Goal: Task Accomplishment & Management: Manage account settings

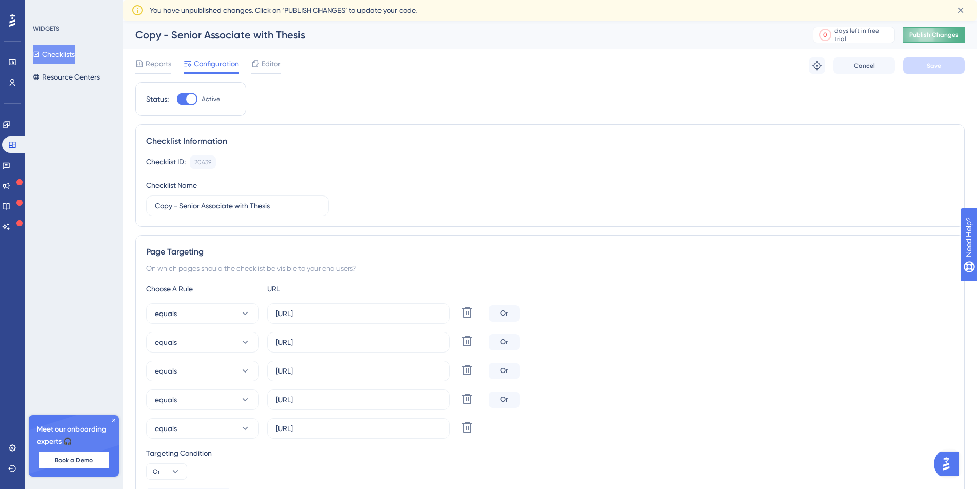
click at [933, 34] on span "Publish Changes" at bounding box center [934, 35] width 49 height 8
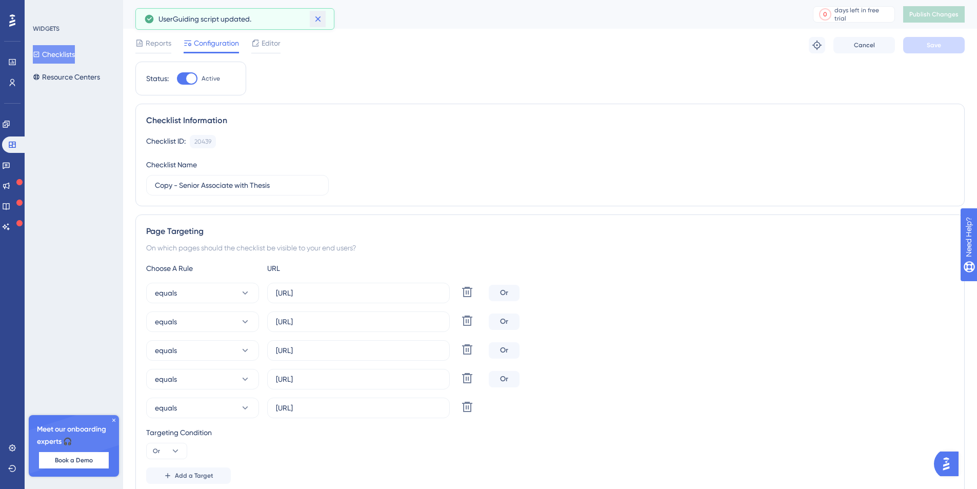
click at [319, 21] on icon at bounding box center [318, 19] width 6 height 6
click at [269, 43] on span "Editor" at bounding box center [271, 43] width 19 height 12
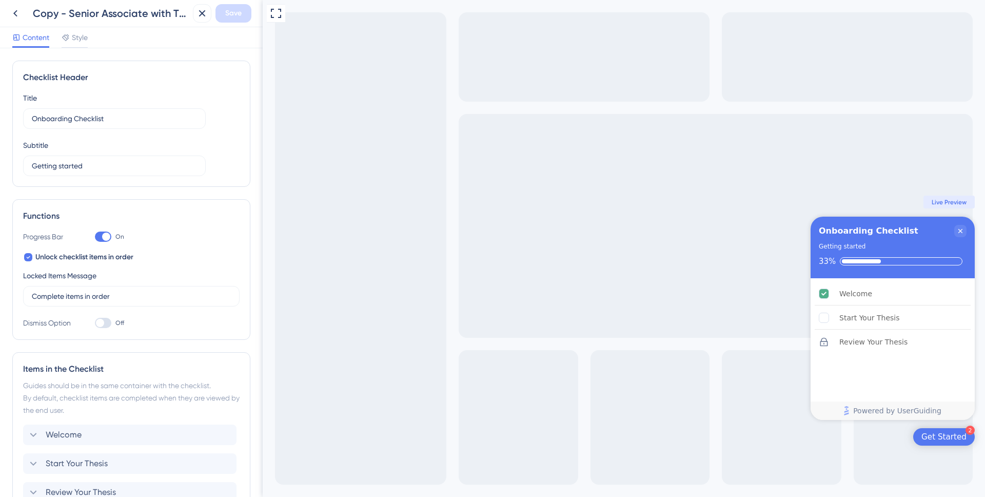
click at [949, 204] on span "Live Preview" at bounding box center [949, 202] width 35 height 8
click at [947, 201] on span "Live Preview" at bounding box center [949, 202] width 35 height 8
click at [942, 439] on div "Get Started" at bounding box center [943, 436] width 45 height 10
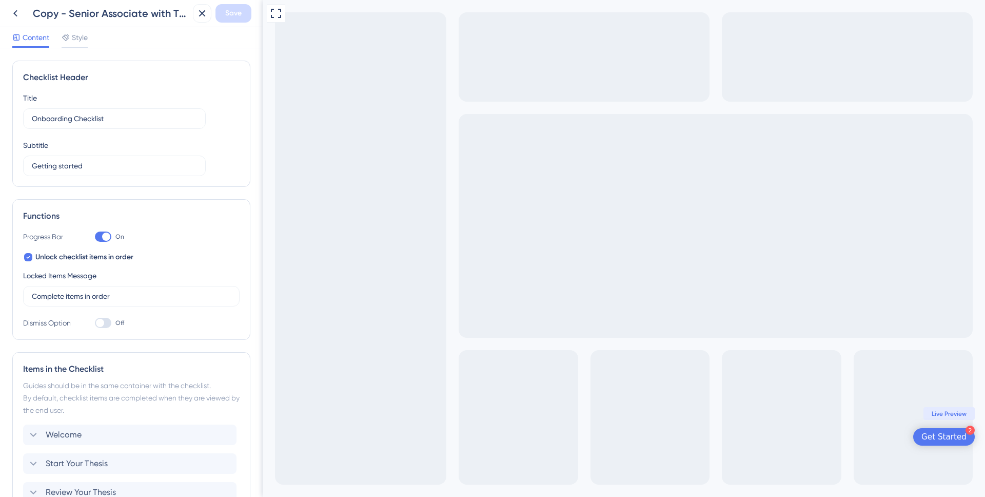
click at [949, 439] on div "Get Started" at bounding box center [943, 436] width 45 height 10
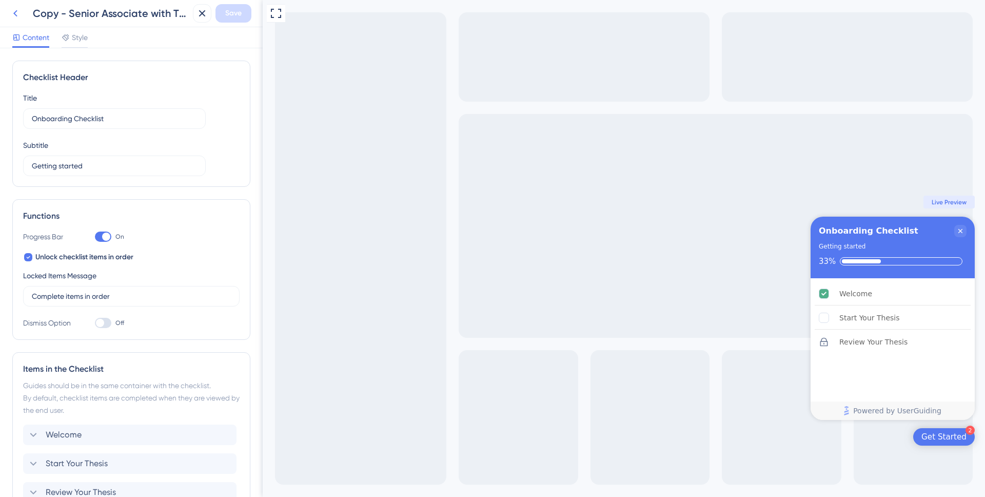
click at [14, 15] on icon at bounding box center [15, 13] width 12 height 12
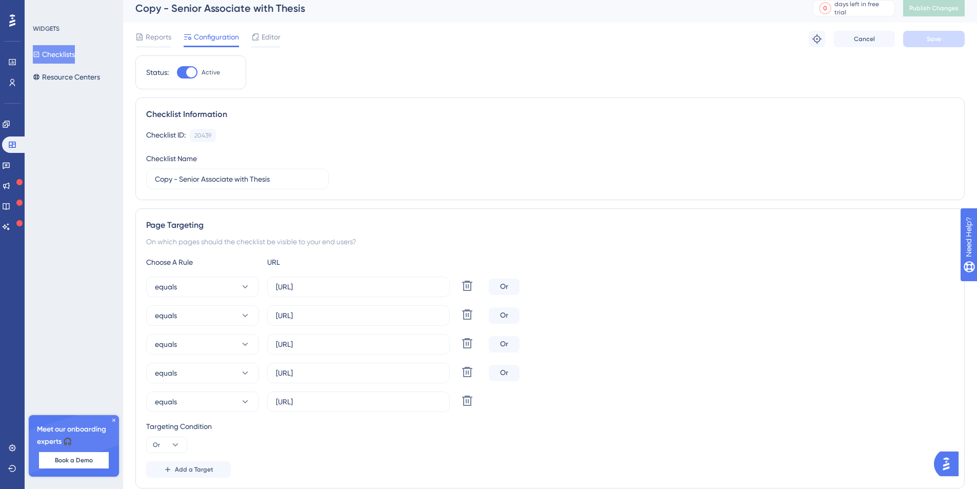
scroll to position [15, 0]
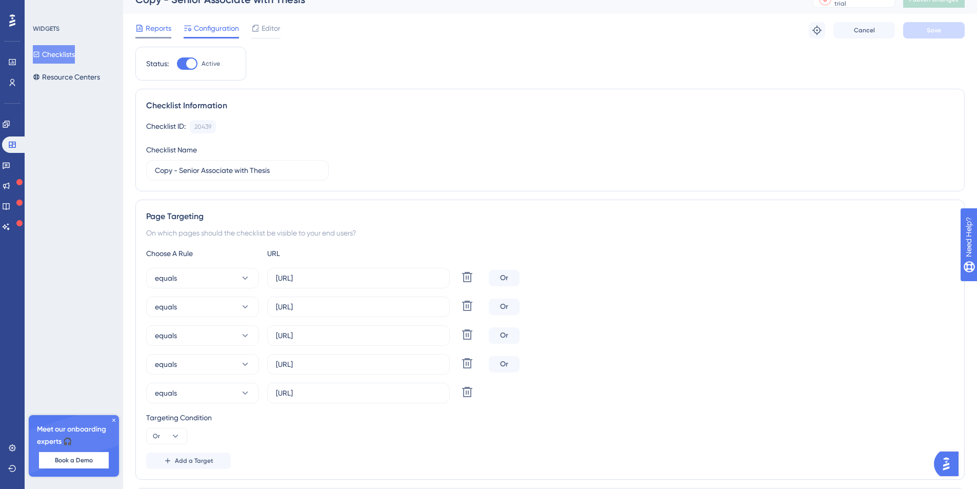
click at [151, 26] on span "Reports" at bounding box center [159, 28] width 26 height 12
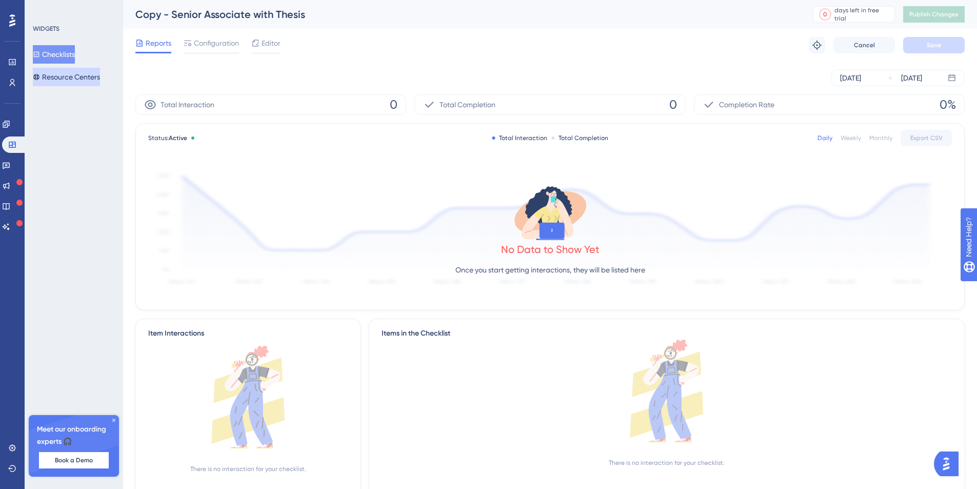
click at [73, 80] on button "Resource Centers" at bounding box center [66, 77] width 67 height 18
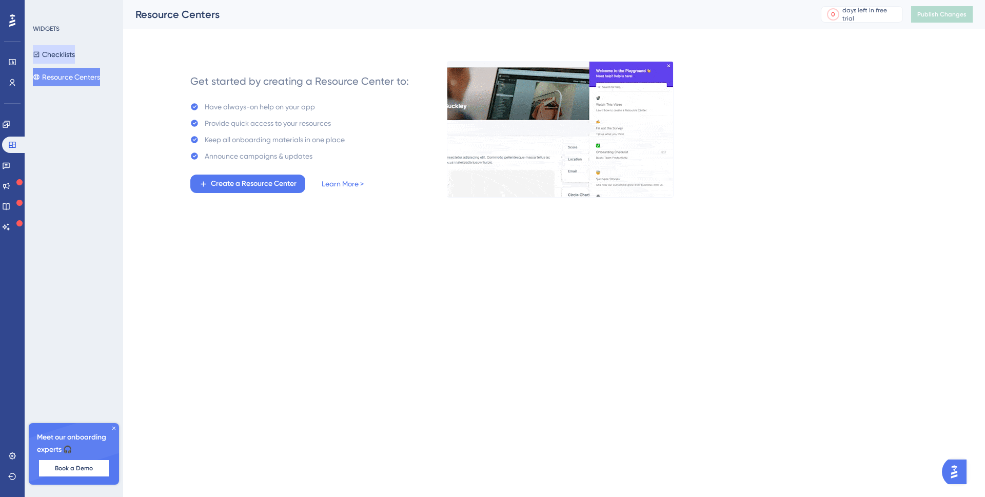
click at [71, 49] on button "Checklists" at bounding box center [54, 54] width 42 height 18
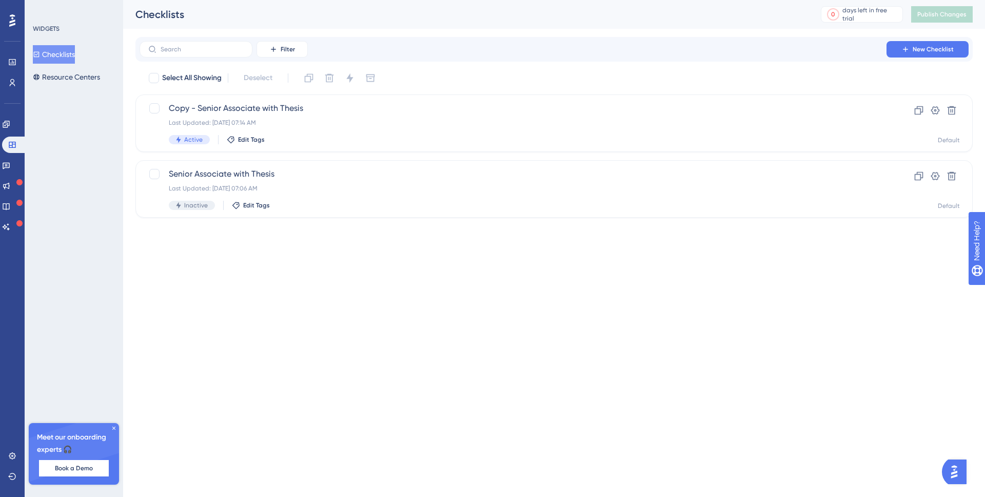
click at [113, 428] on icon at bounding box center [113, 427] width 3 height 3
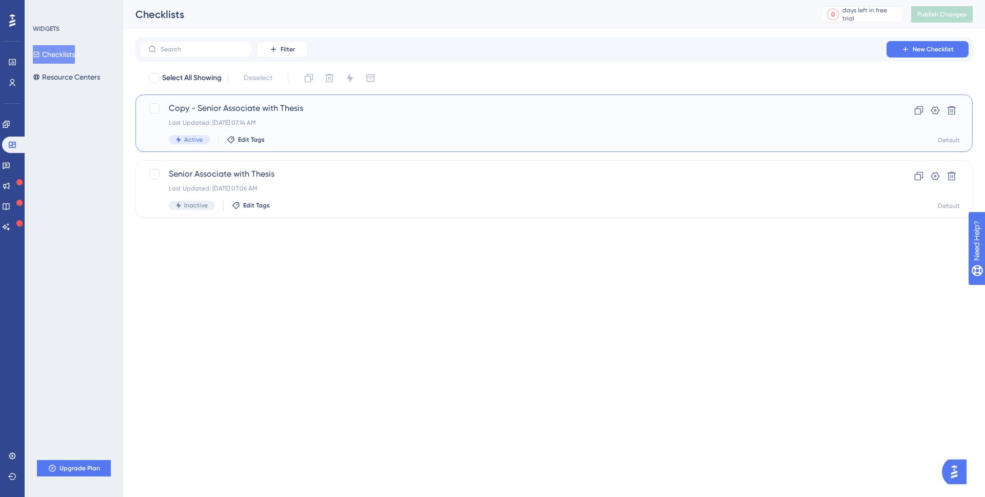
click at [494, 110] on span "Copy - Senior Associate with Thesis" at bounding box center [513, 108] width 689 height 12
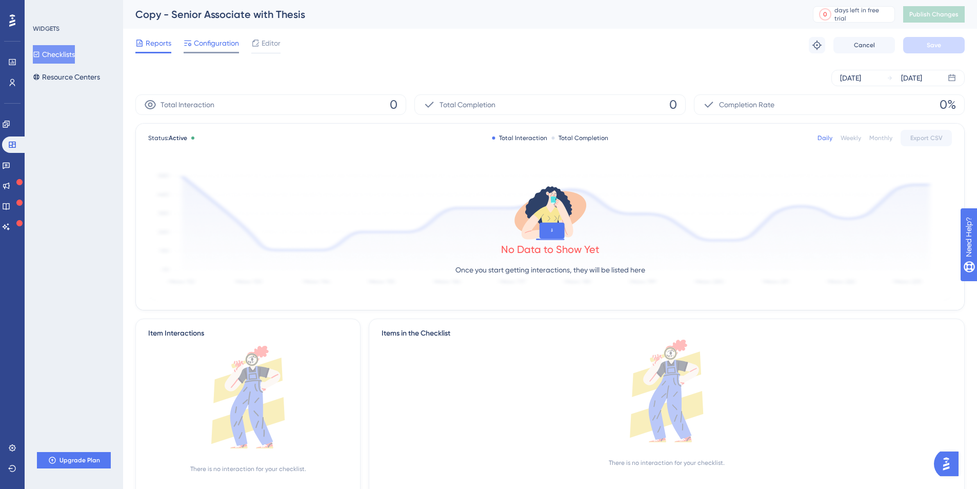
click at [220, 45] on span "Configuration" at bounding box center [216, 43] width 45 height 12
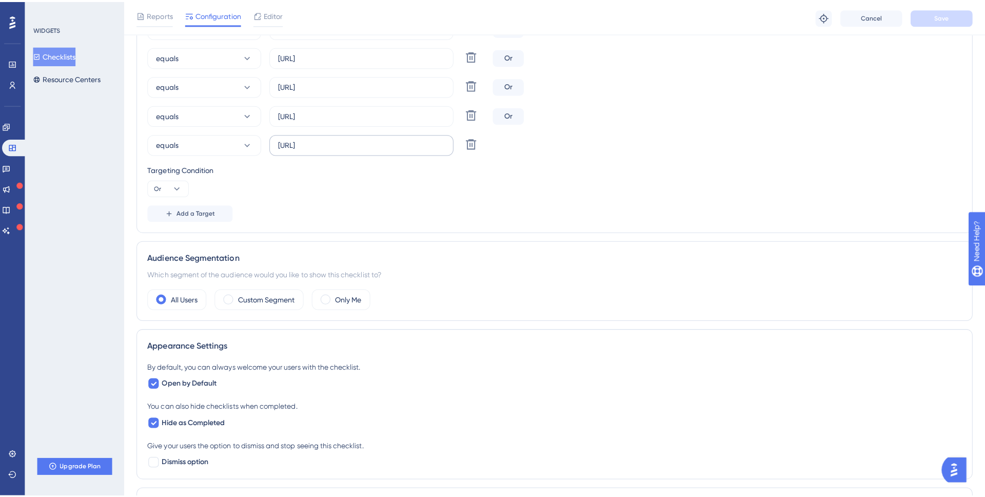
scroll to position [442, 0]
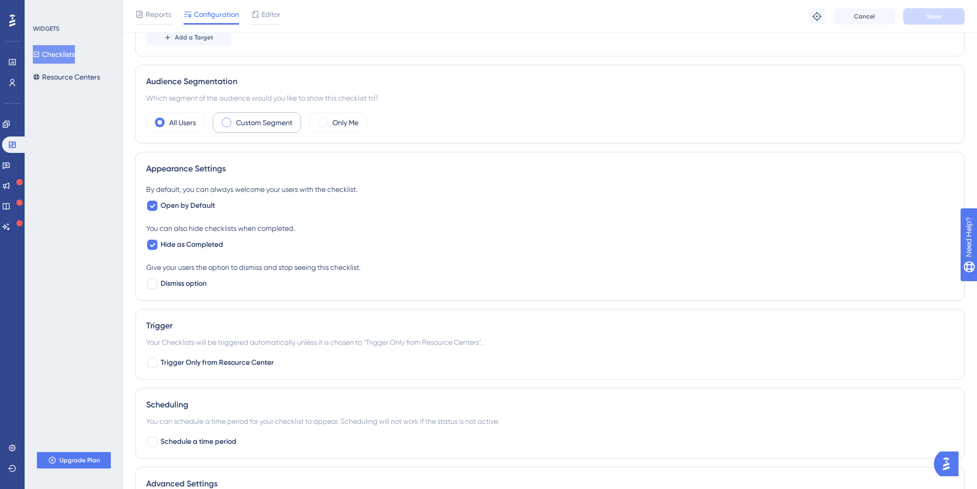
click at [248, 123] on label "Custom Segment" at bounding box center [264, 122] width 56 height 12
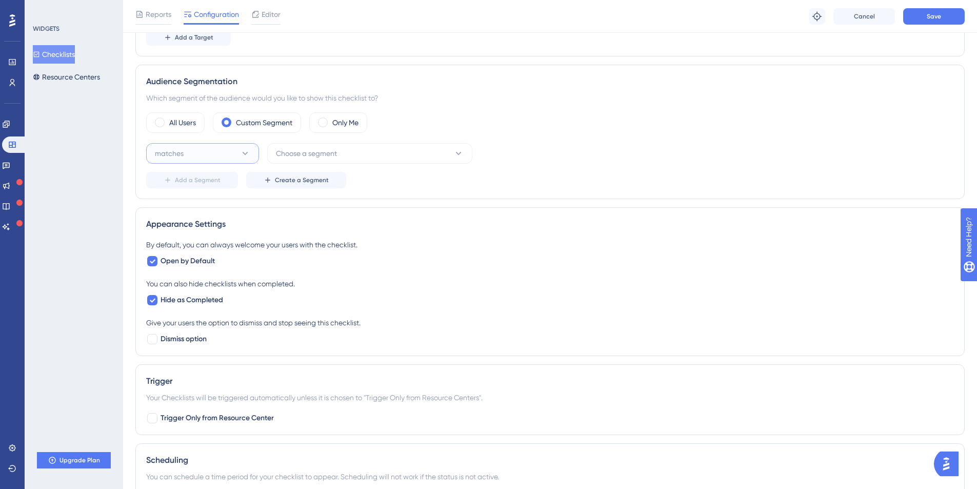
click at [250, 151] on button "matches" at bounding box center [202, 153] width 113 height 21
drag, startPoint x: 243, startPoint y: 181, endPoint x: 254, endPoint y: 170, distance: 15.3
click at [243, 180] on div "matches matches" at bounding box center [202, 184] width 83 height 21
click at [288, 155] on span "Choose a segment" at bounding box center [306, 153] width 61 height 12
click at [105, 141] on div "WIDGETS Checklists Resource Centers Upgrade Plan" at bounding box center [74, 244] width 99 height 489
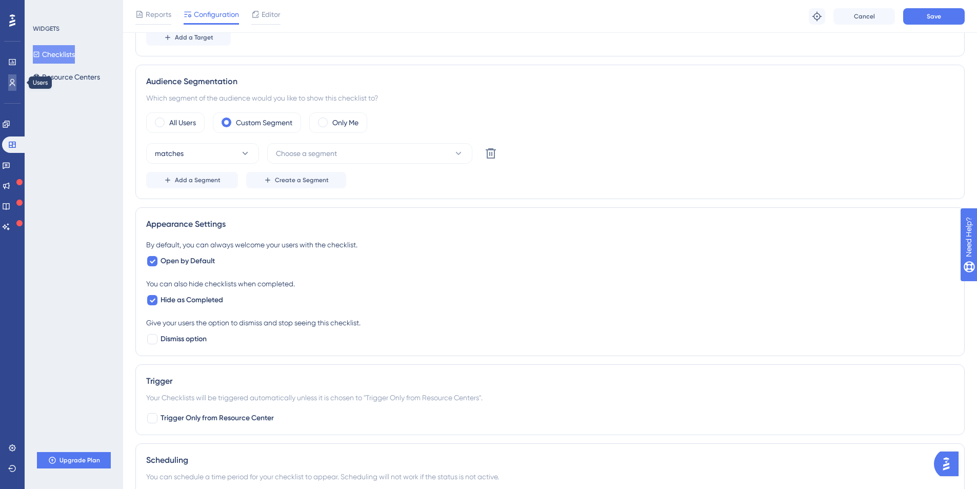
click at [16, 87] on link at bounding box center [12, 82] width 8 height 16
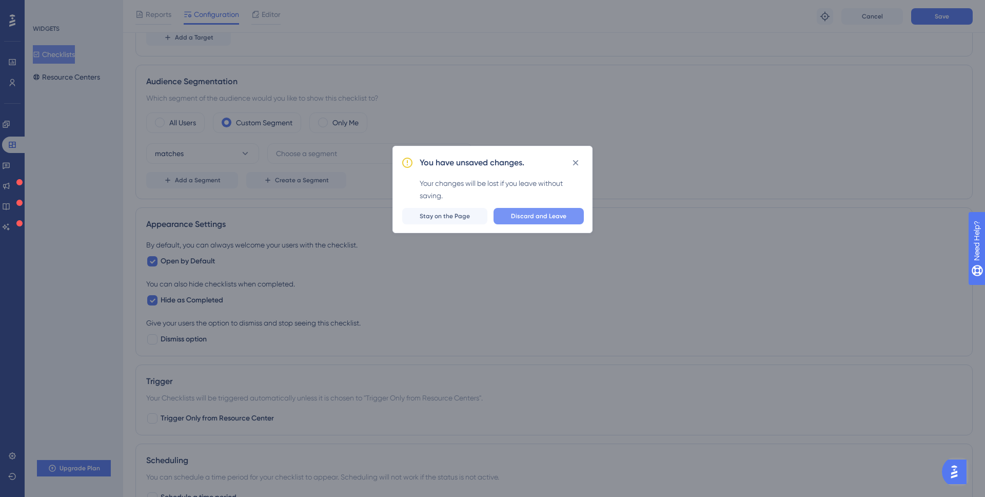
click at [532, 222] on button "Discard and Leave" at bounding box center [539, 216] width 90 height 16
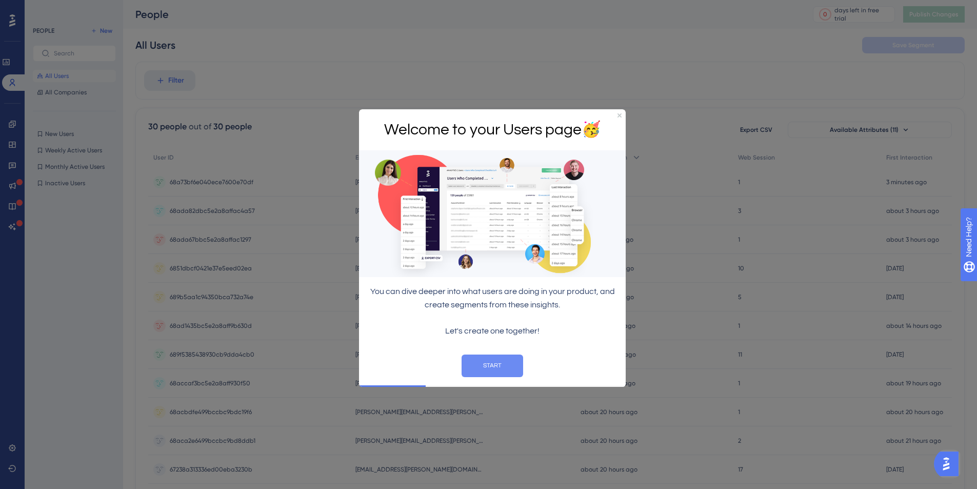
click at [497, 363] on button "START" at bounding box center [493, 366] width 62 height 23
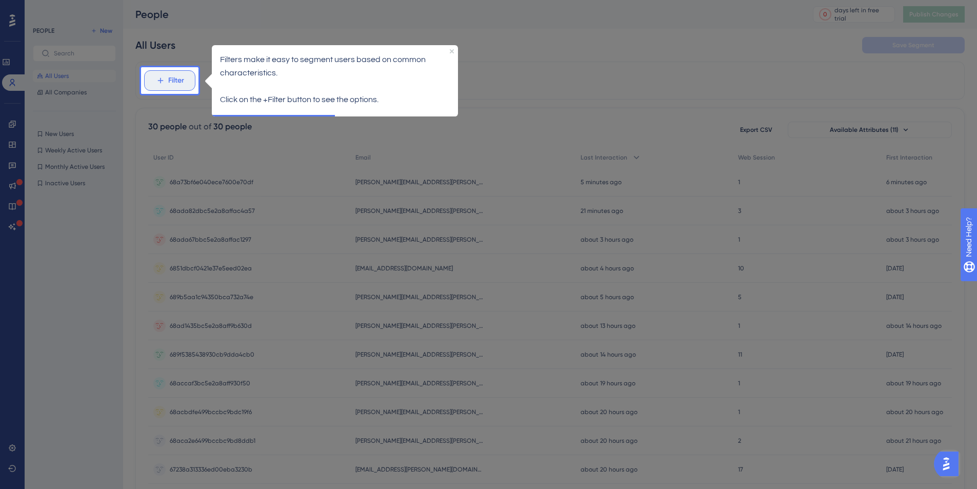
click at [187, 83] on button "Filter" at bounding box center [169, 80] width 51 height 21
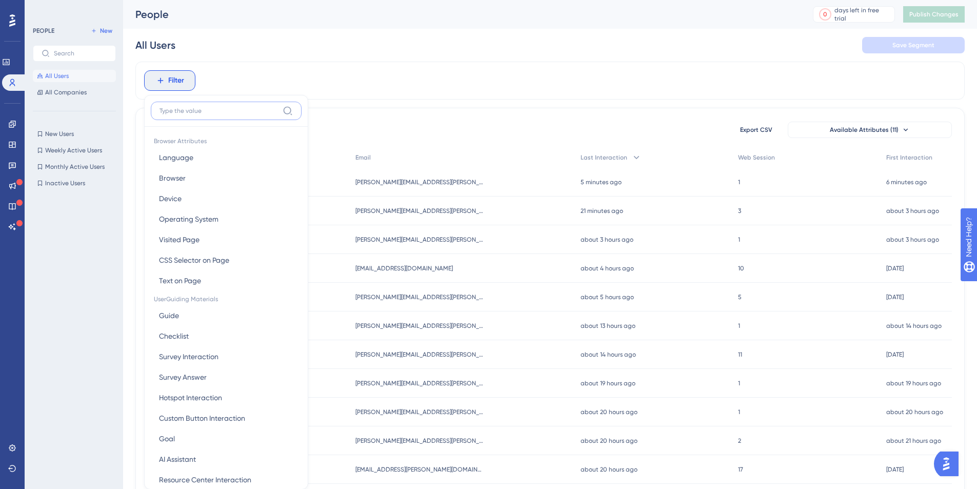
scroll to position [48, 0]
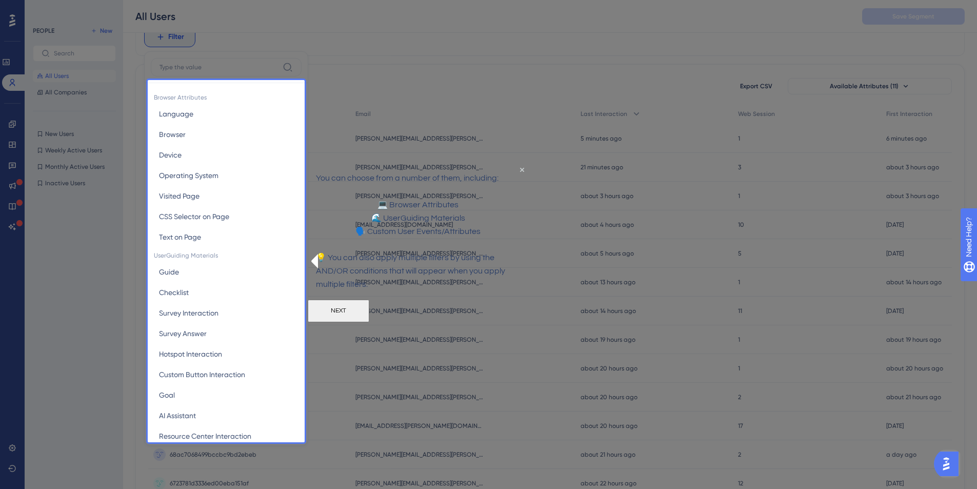
click at [369, 322] on button "NEXT" at bounding box center [339, 311] width 62 height 23
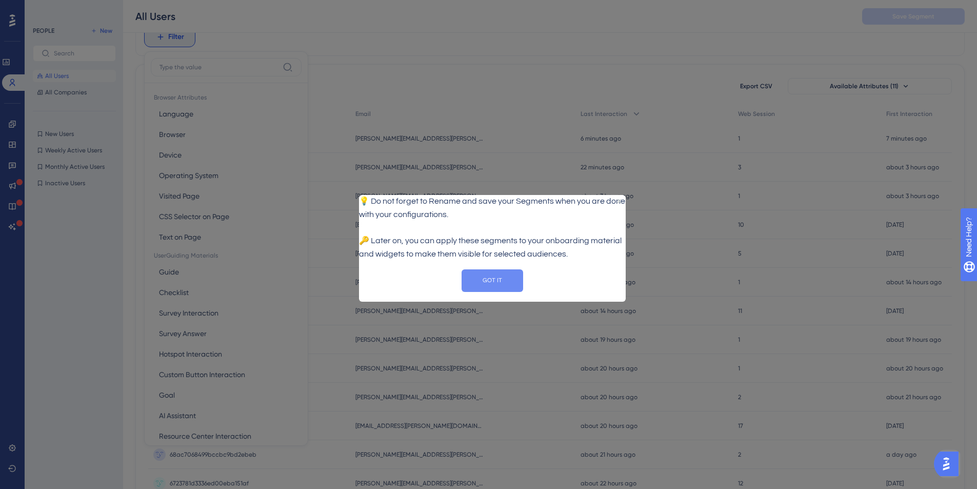
click at [497, 287] on button "GOT IT" at bounding box center [493, 280] width 62 height 23
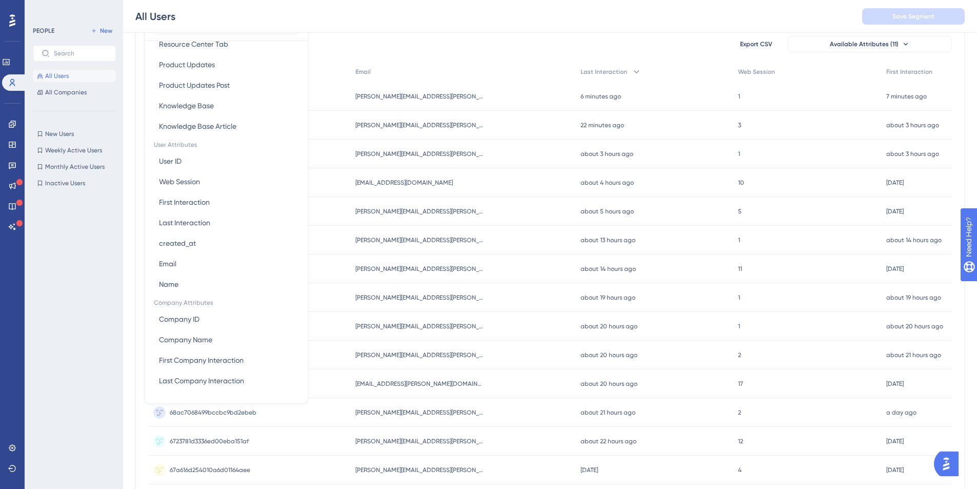
scroll to position [132, 0]
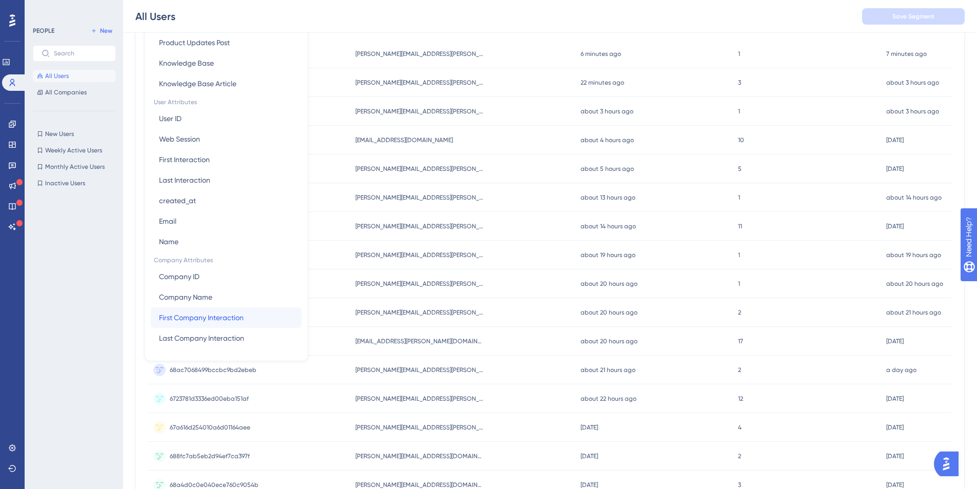
click at [220, 319] on span "First Company Interaction" at bounding box center [201, 317] width 85 height 12
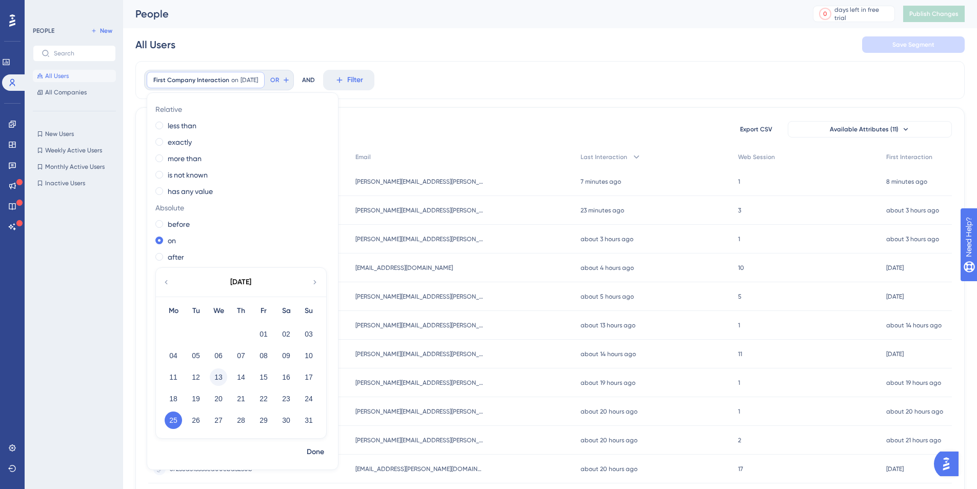
scroll to position [0, 0]
click at [264, 335] on button "01" at bounding box center [263, 334] width 17 height 17
click at [315, 453] on span "Done" at bounding box center [315, 452] width 17 height 12
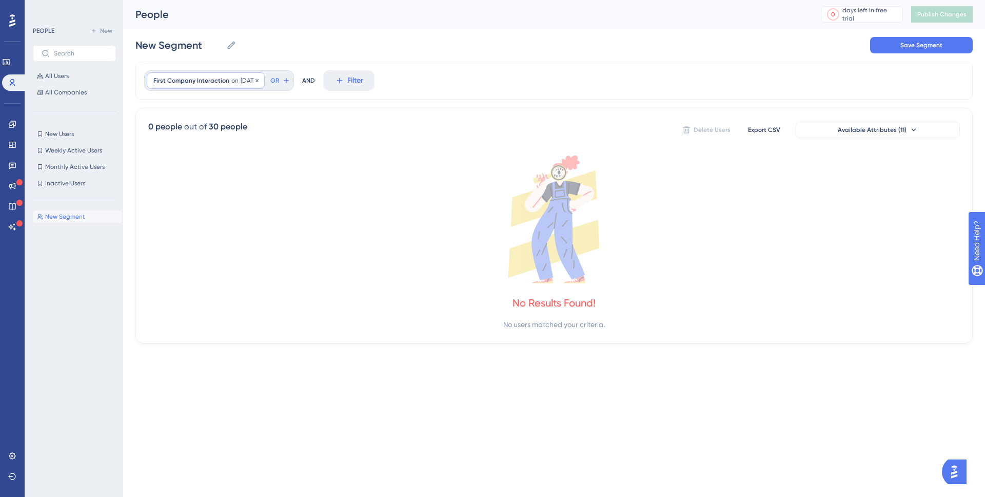
click at [220, 84] on span "First Company Interaction" at bounding box center [191, 80] width 76 height 8
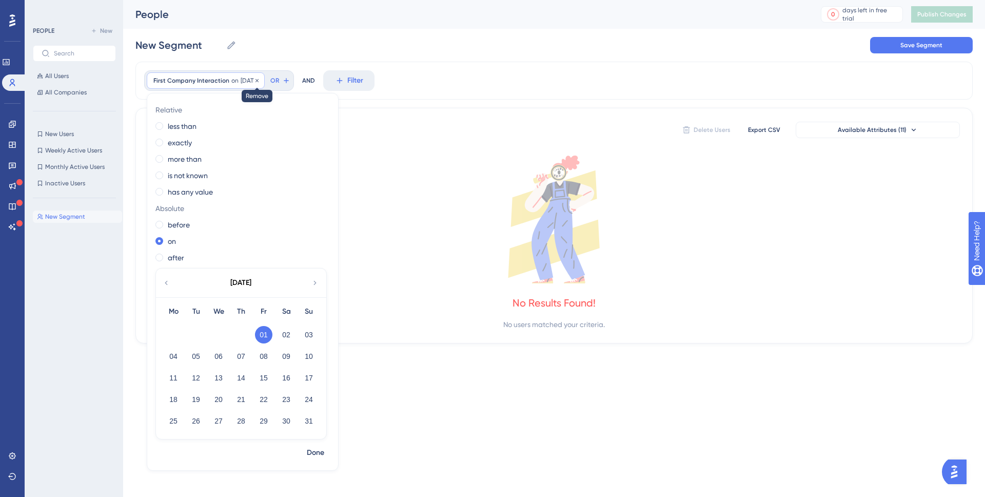
click at [260, 82] on icon at bounding box center [257, 80] width 6 height 6
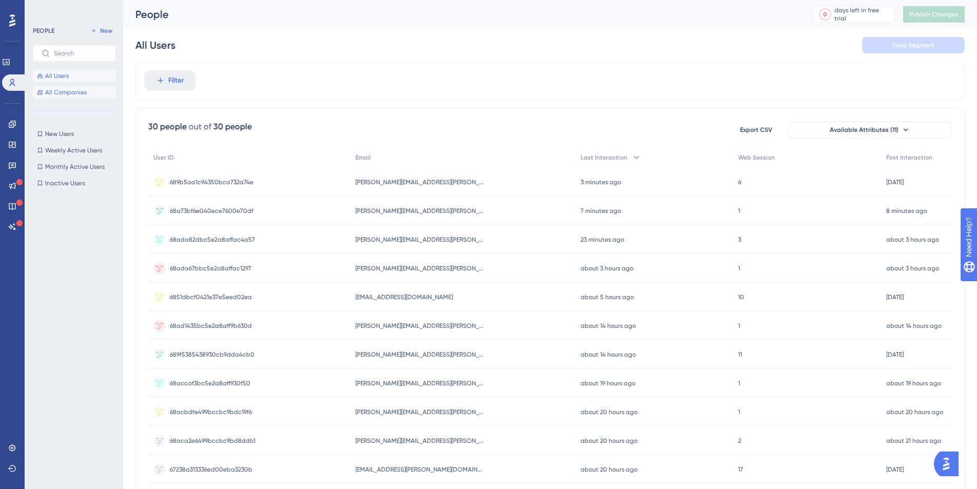
click at [58, 94] on span "All Companies" at bounding box center [66, 92] width 42 height 8
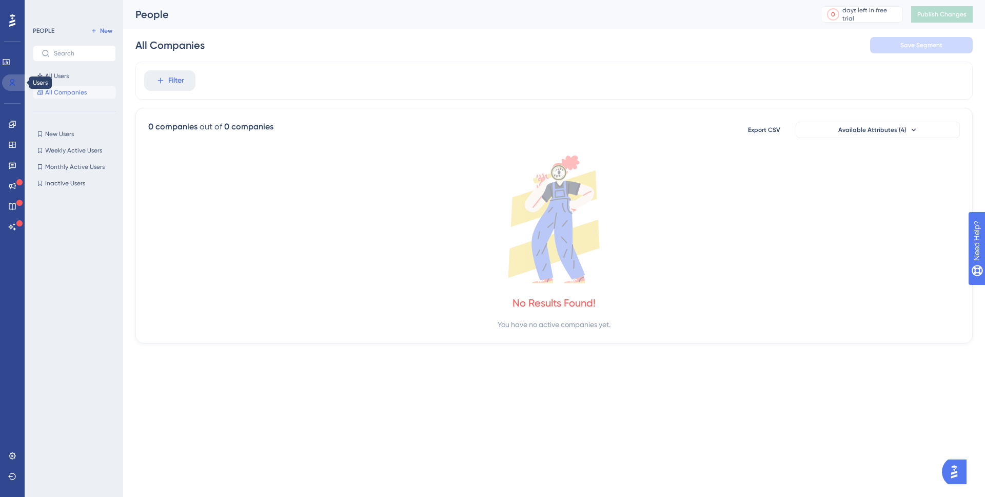
click at [16, 84] on link at bounding box center [14, 82] width 25 height 16
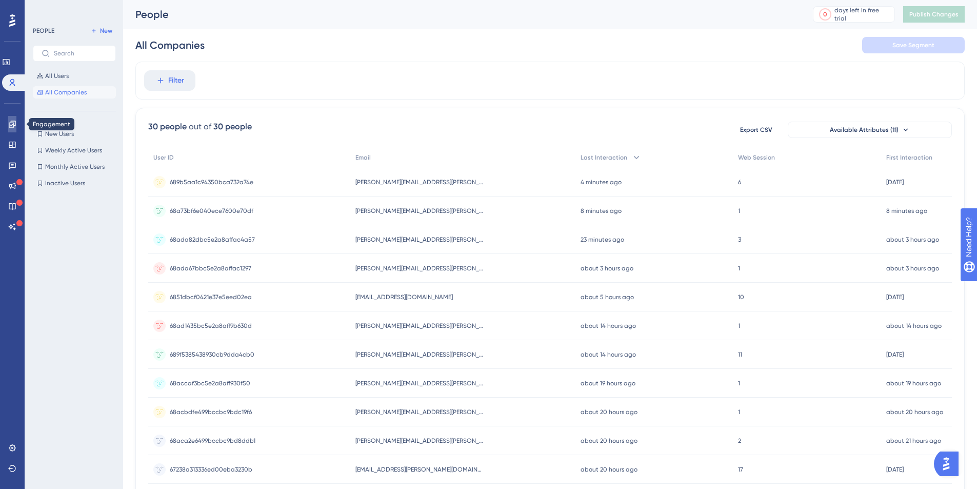
click at [10, 128] on icon at bounding box center [12, 124] width 8 height 8
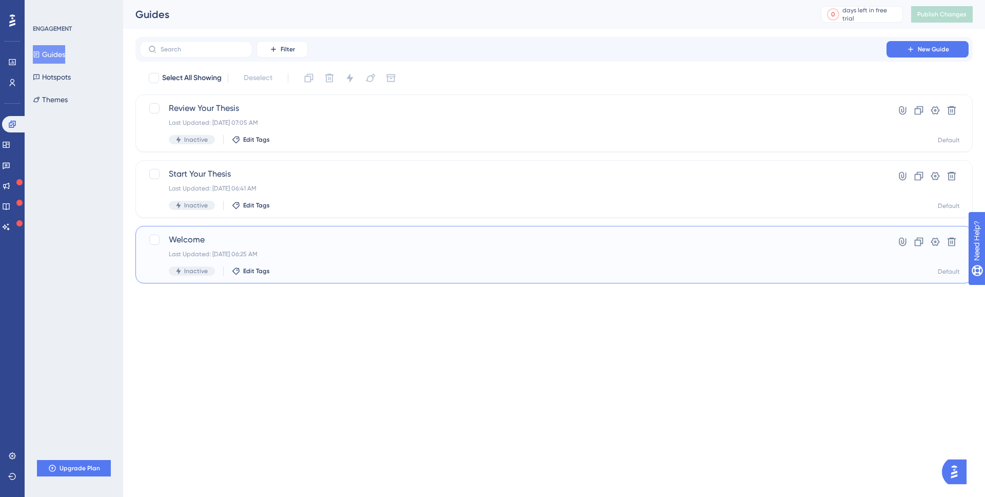
click at [823, 241] on span "Welcome" at bounding box center [513, 239] width 689 height 12
click at [920, 241] on icon at bounding box center [919, 242] width 9 height 9
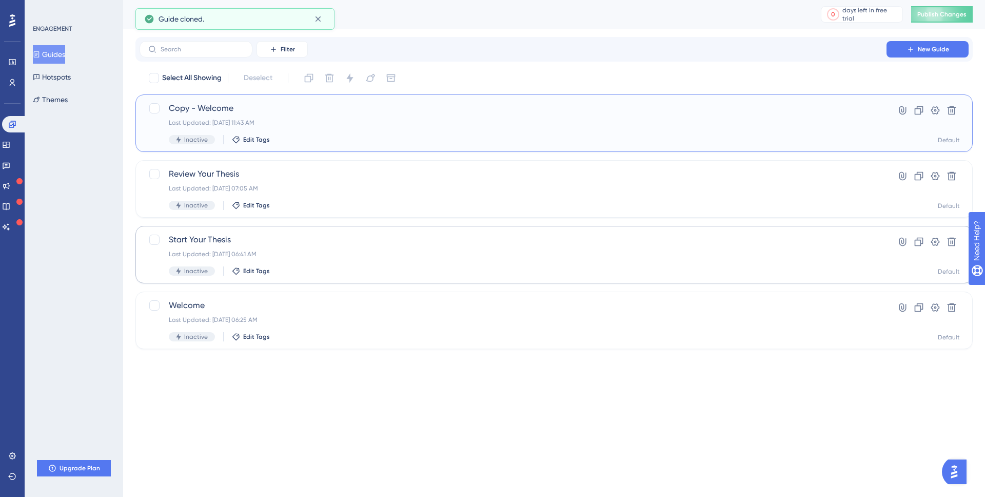
click at [828, 113] on span "Copy - Welcome" at bounding box center [513, 108] width 689 height 12
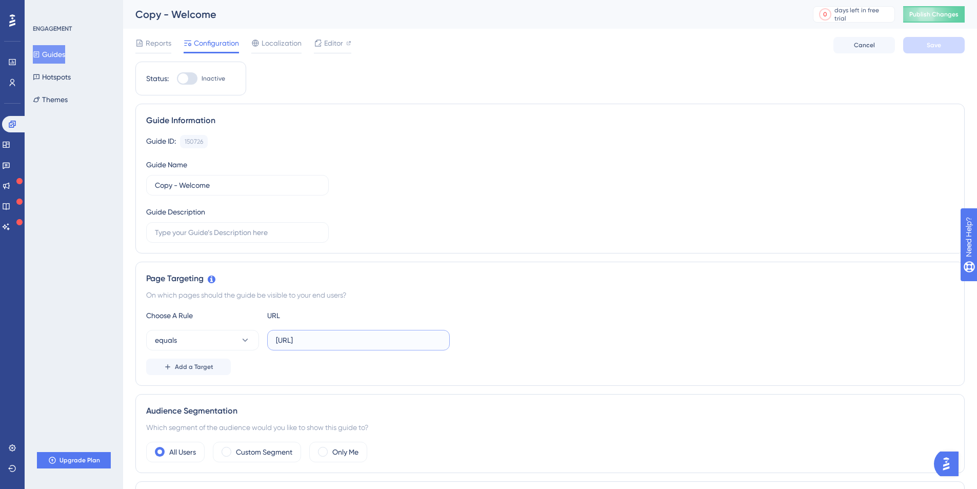
click at [312, 339] on input "[URL]" at bounding box center [358, 340] width 165 height 11
type input "[URL]"
click at [591, 310] on div "Choose A Rule URL" at bounding box center [550, 315] width 808 height 12
click at [931, 48] on span "Save" at bounding box center [934, 45] width 14 height 8
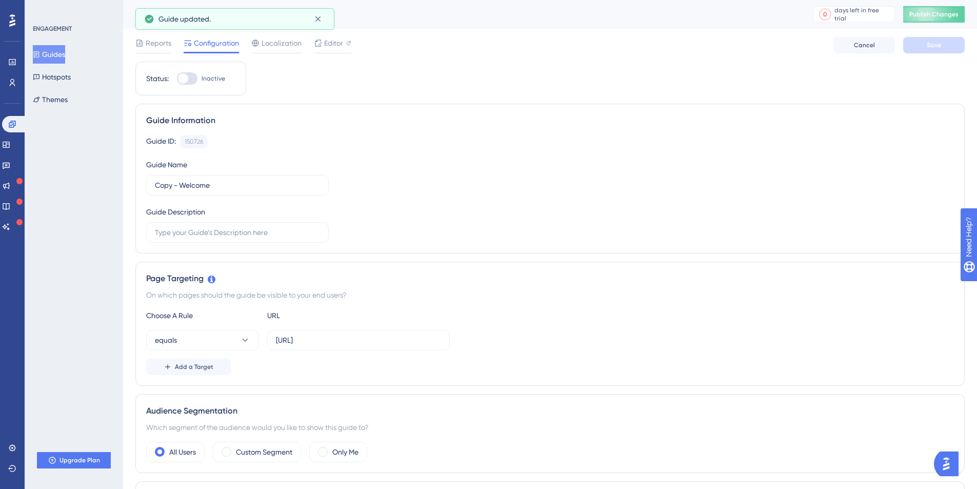
click at [188, 80] on div at bounding box center [187, 78] width 21 height 12
click at [177, 79] on input "Inactive" at bounding box center [176, 78] width 1 height 1
checkbox input "true"
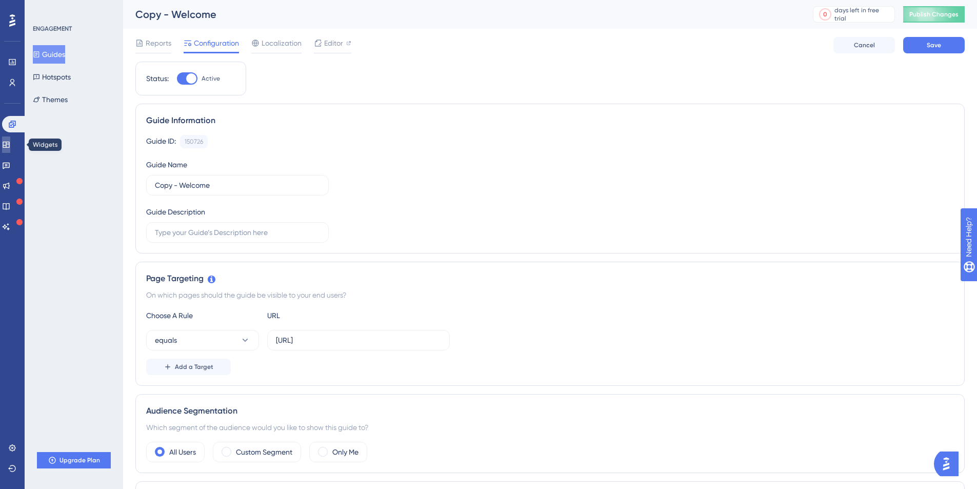
click at [9, 142] on icon at bounding box center [6, 145] width 7 height 6
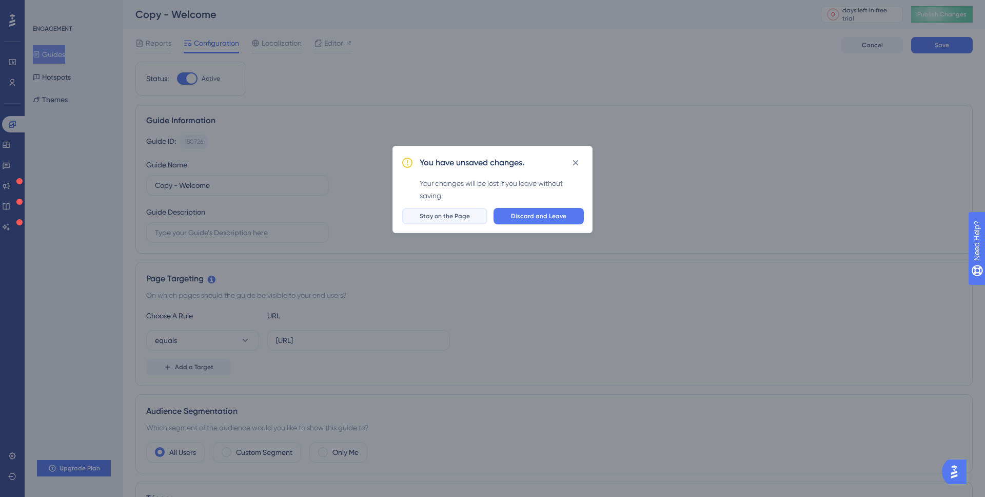
click at [438, 217] on span "Stay on the Page" at bounding box center [445, 216] width 50 height 8
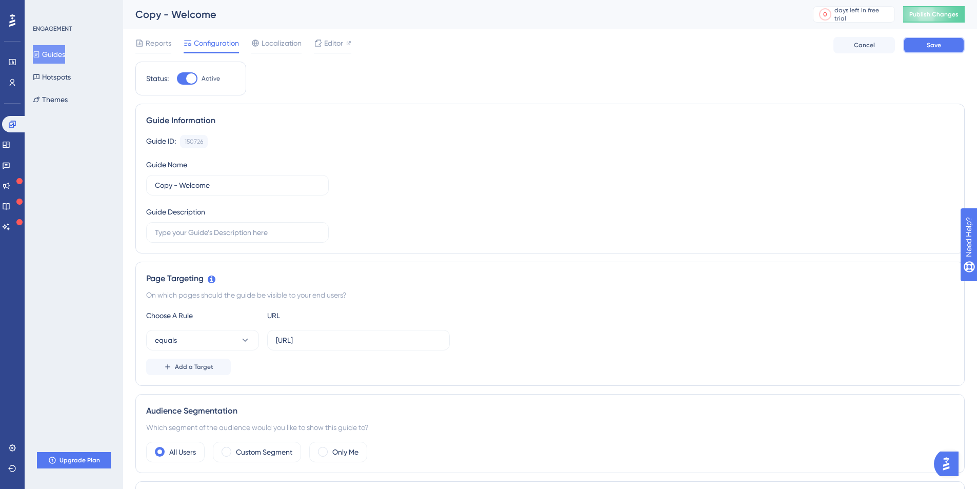
click at [941, 47] on button "Save" at bounding box center [935, 45] width 62 height 16
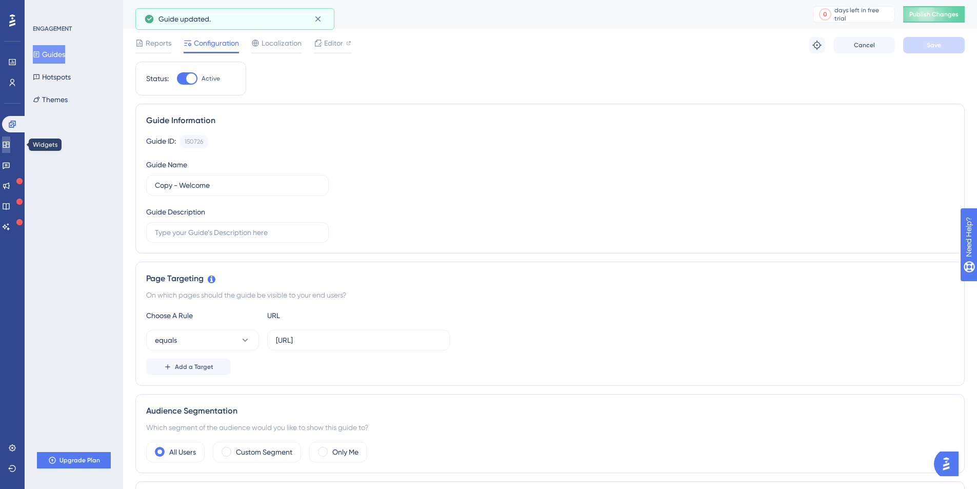
click at [10, 149] on link at bounding box center [6, 144] width 8 height 16
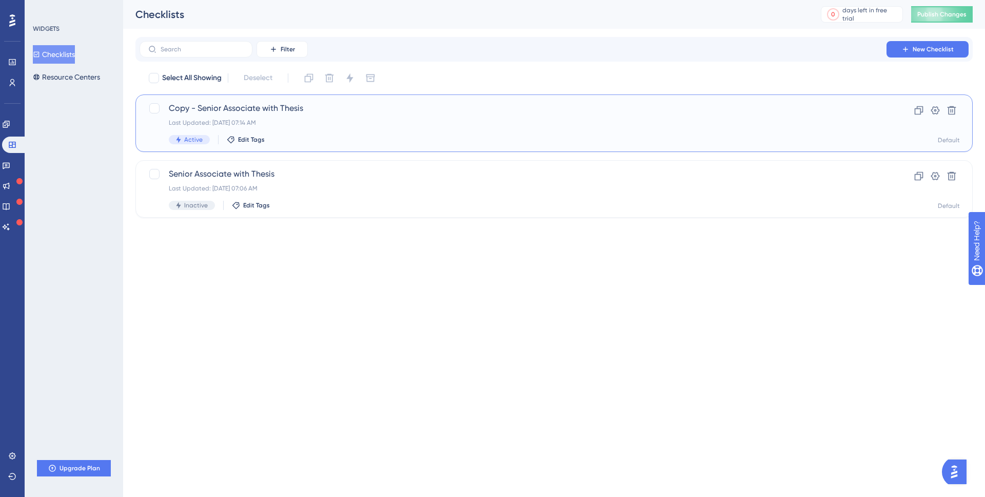
click at [299, 110] on span "Copy - Senior Associate with Thesis" at bounding box center [513, 108] width 689 height 12
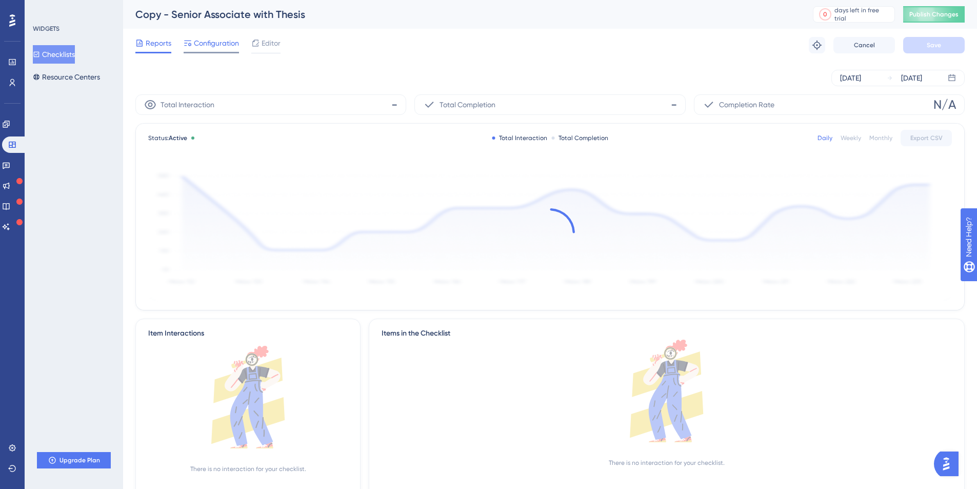
click at [202, 44] on span "Configuration" at bounding box center [216, 43] width 45 height 12
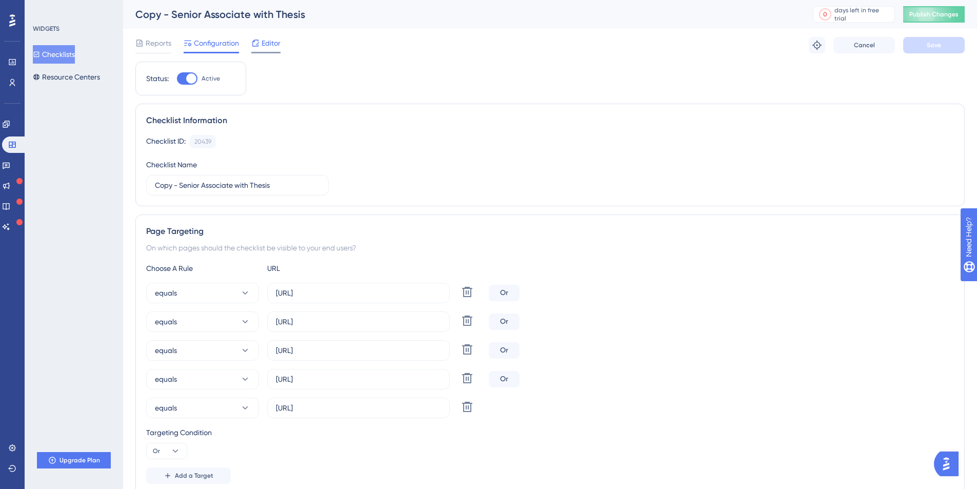
click at [276, 46] on span "Editor" at bounding box center [271, 43] width 19 height 12
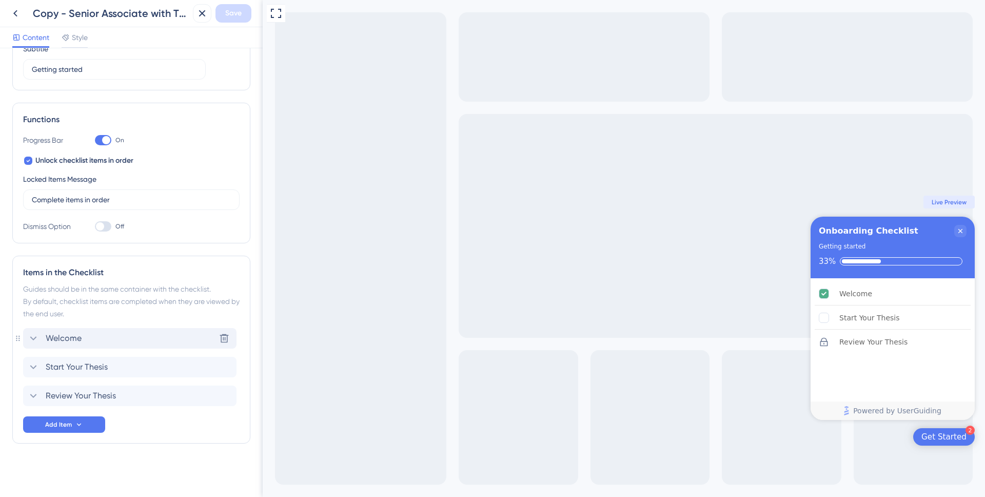
click at [138, 341] on div "Welcome Delete" at bounding box center [129, 338] width 213 height 21
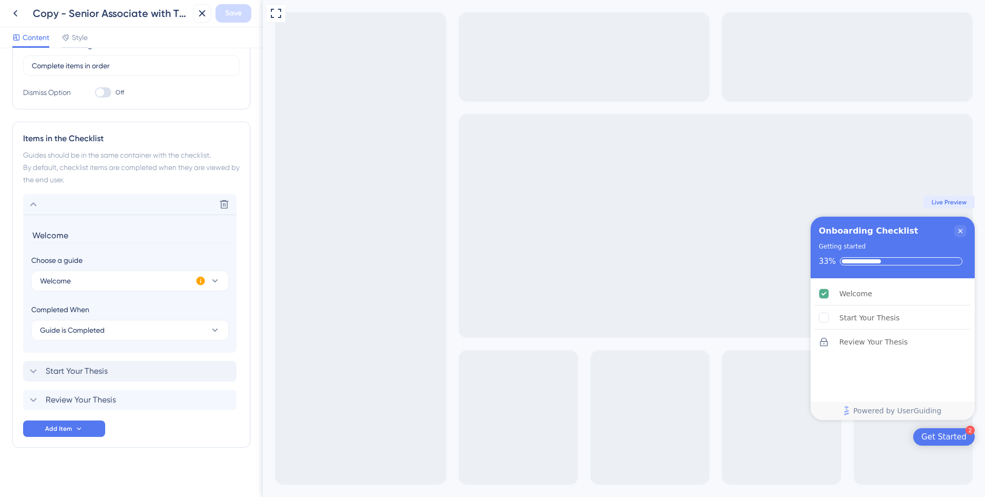
scroll to position [234, 0]
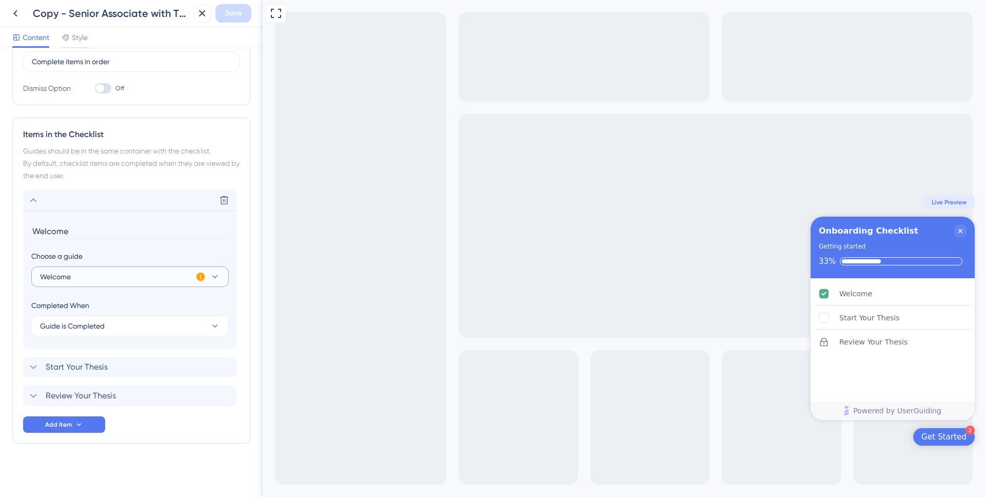
click at [87, 281] on button "Welcome" at bounding box center [130, 276] width 198 height 21
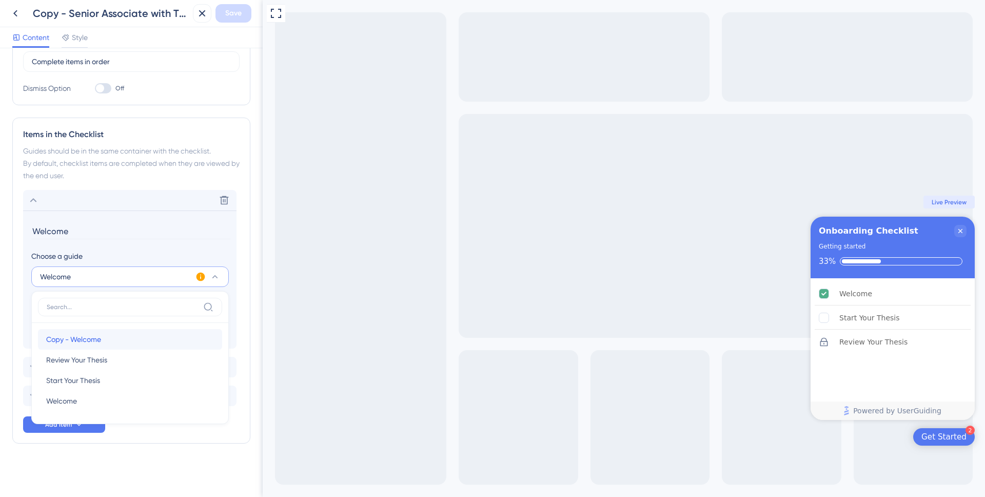
click at [97, 336] on span "Copy - Welcome" at bounding box center [73, 339] width 55 height 12
type input "Copy - Welcome"
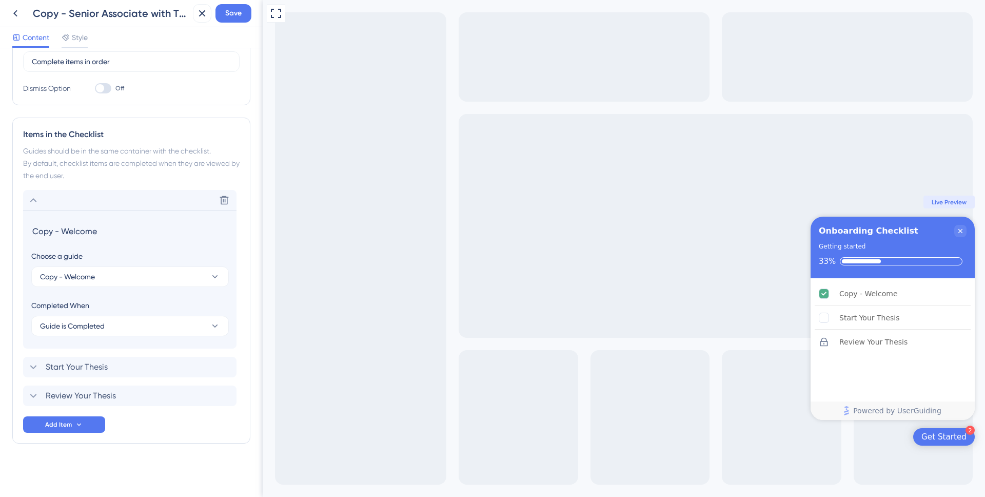
click at [153, 111] on div "Checklist Header Title Onboarding Checklist Subtitle Getting started Functions …" at bounding box center [131, 134] width 238 height 617
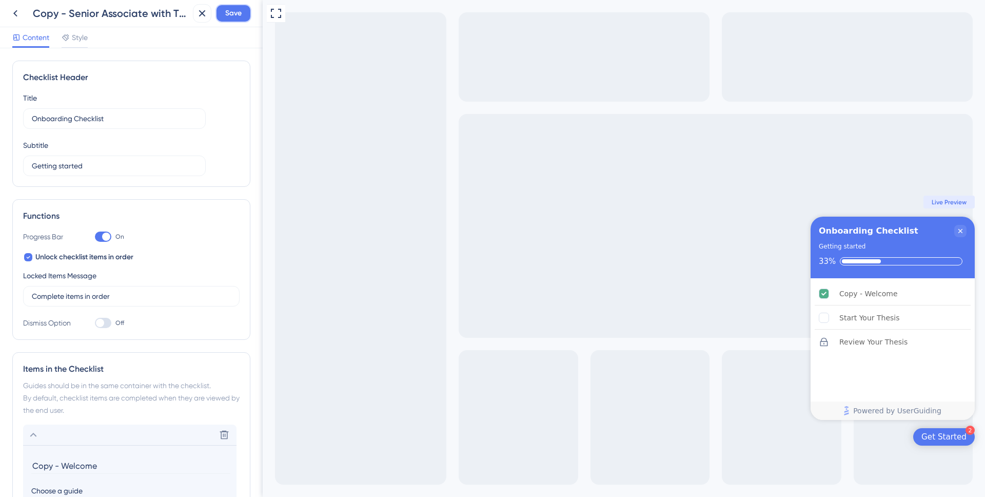
click at [232, 18] on span "Save" at bounding box center [233, 13] width 16 height 12
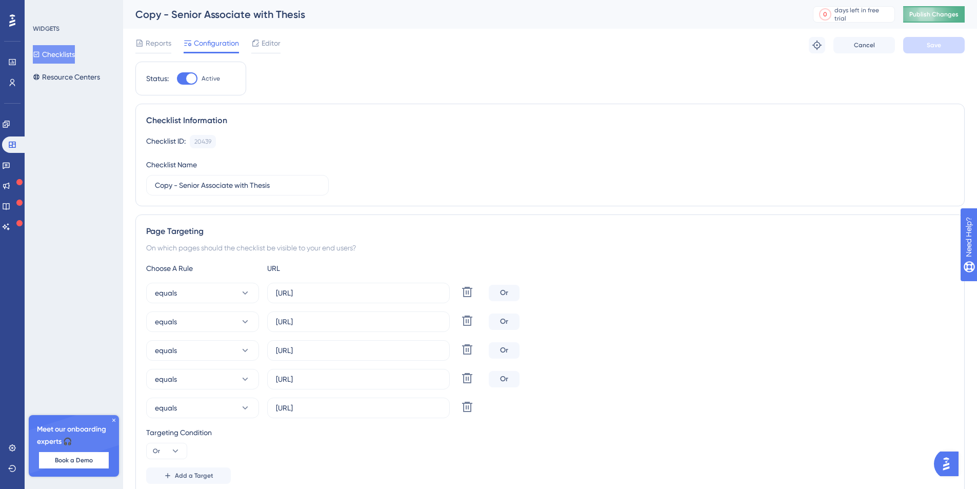
click at [938, 14] on span "Publish Changes" at bounding box center [934, 14] width 49 height 8
click at [10, 125] on icon at bounding box center [6, 124] width 8 height 8
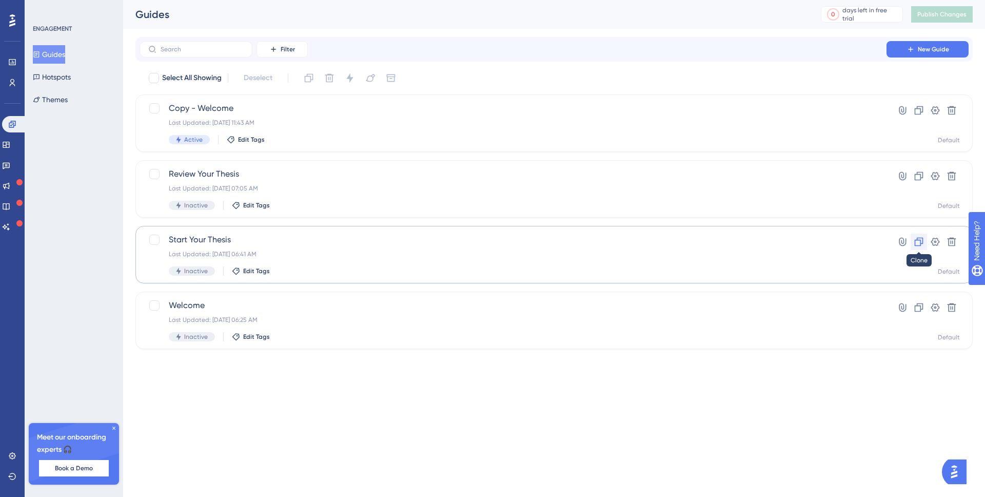
click at [915, 243] on icon at bounding box center [919, 242] width 10 height 10
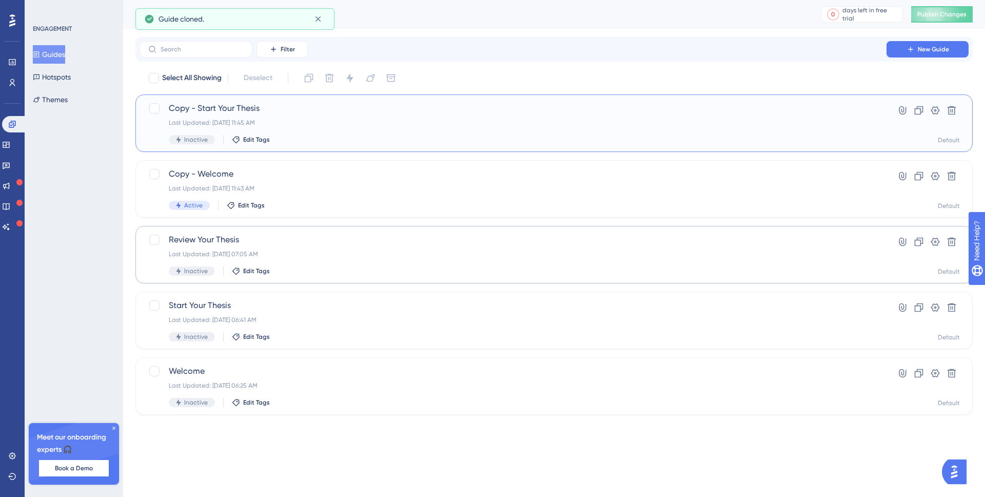
click at [334, 107] on span "Copy - Start Your Thesis" at bounding box center [513, 108] width 689 height 12
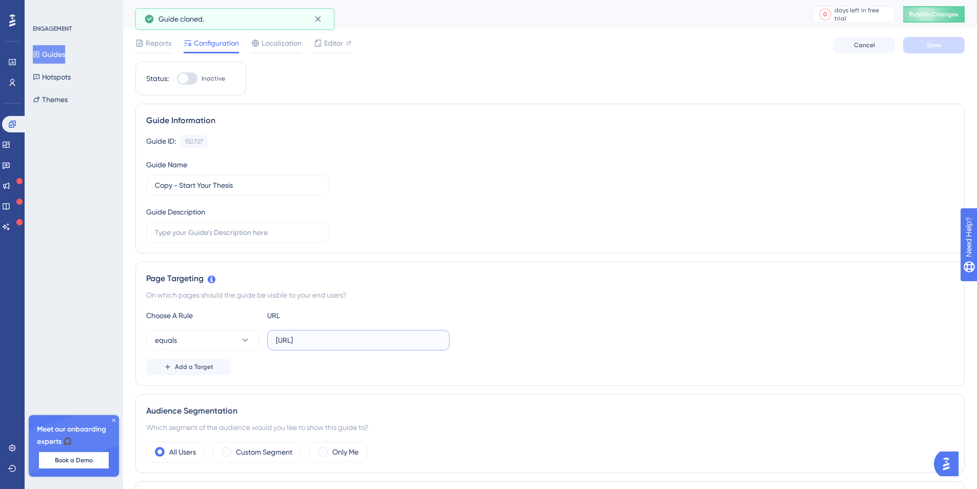
click at [313, 342] on input "[URL]" at bounding box center [358, 340] width 165 height 11
type input "[URL]"
click at [923, 45] on button "Save" at bounding box center [935, 45] width 62 height 16
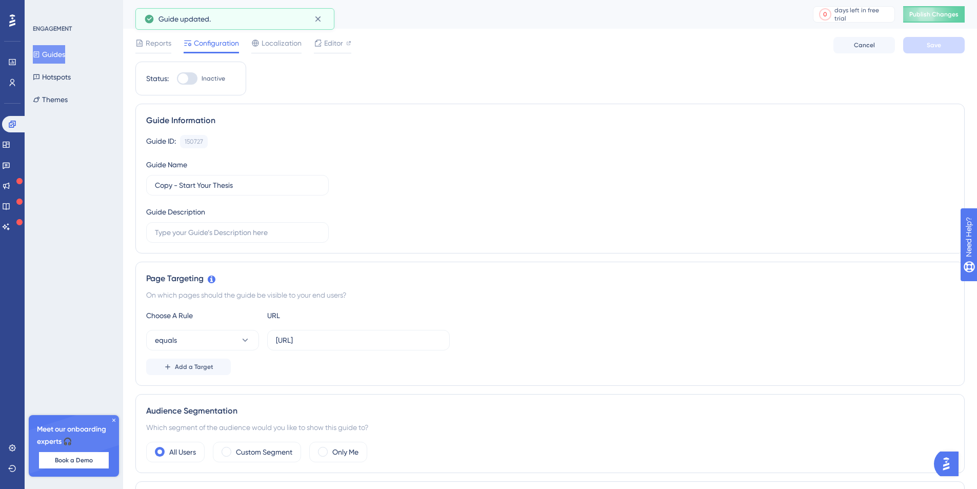
click at [189, 77] on div at bounding box center [187, 78] width 21 height 12
click at [177, 78] on input "Inactive" at bounding box center [176, 78] width 1 height 1
checkbox input "true"
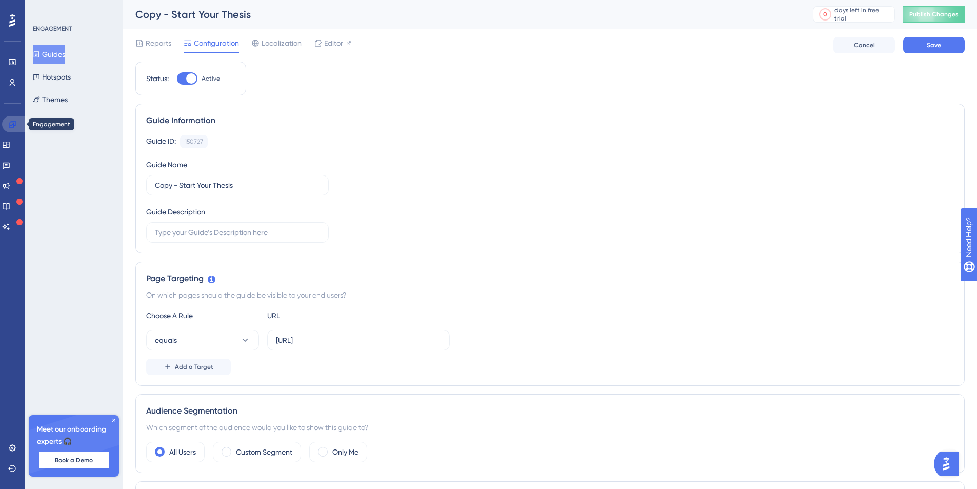
click at [11, 123] on icon at bounding box center [12, 124] width 7 height 7
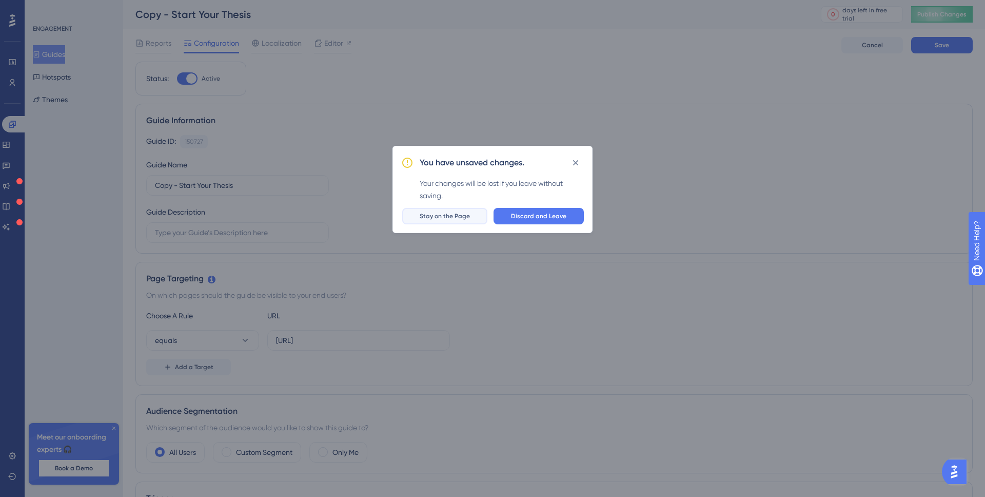
click at [460, 221] on button "Stay on the Page" at bounding box center [444, 216] width 85 height 16
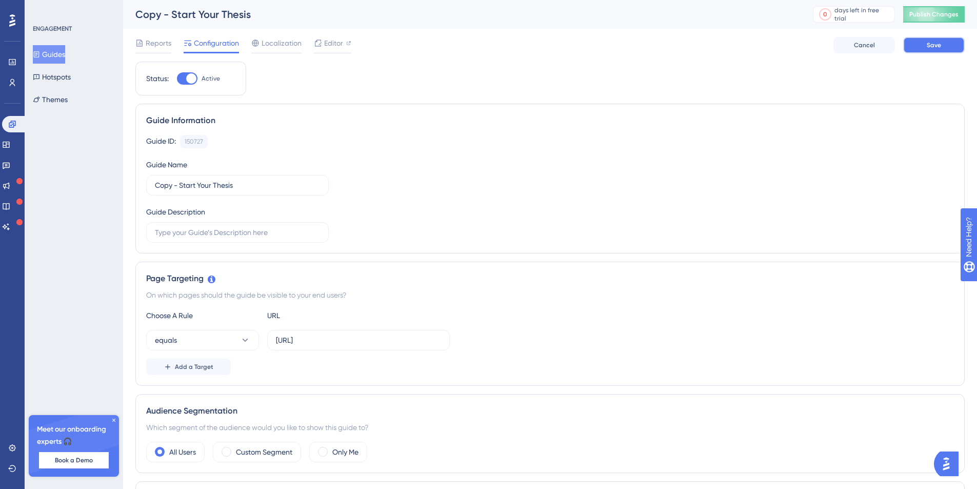
click at [928, 45] on span "Save" at bounding box center [934, 45] width 14 height 8
click at [10, 148] on icon at bounding box center [6, 145] width 8 height 8
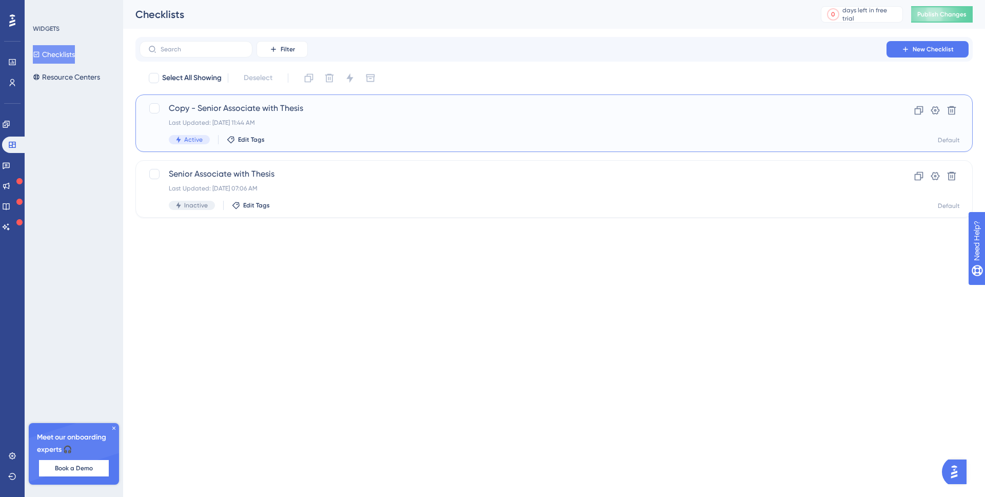
click at [313, 110] on span "Copy - Senior Associate with Thesis" at bounding box center [513, 108] width 689 height 12
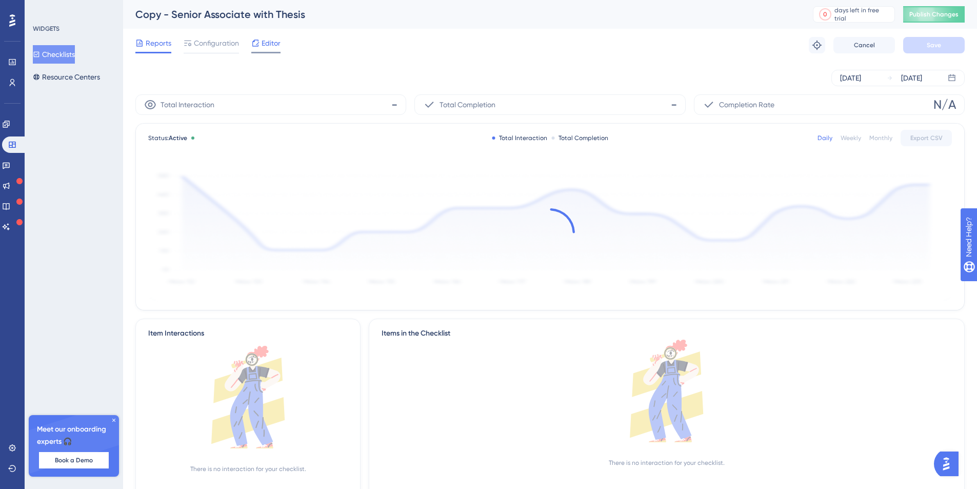
click at [265, 45] on span "Editor" at bounding box center [271, 43] width 19 height 12
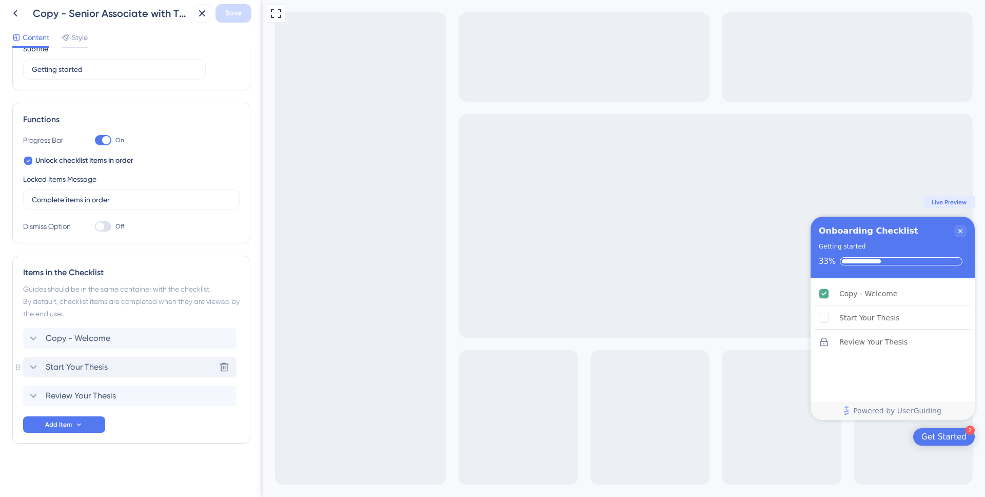
click at [108, 363] on div "Start Your Thesis Delete" at bounding box center [129, 367] width 213 height 21
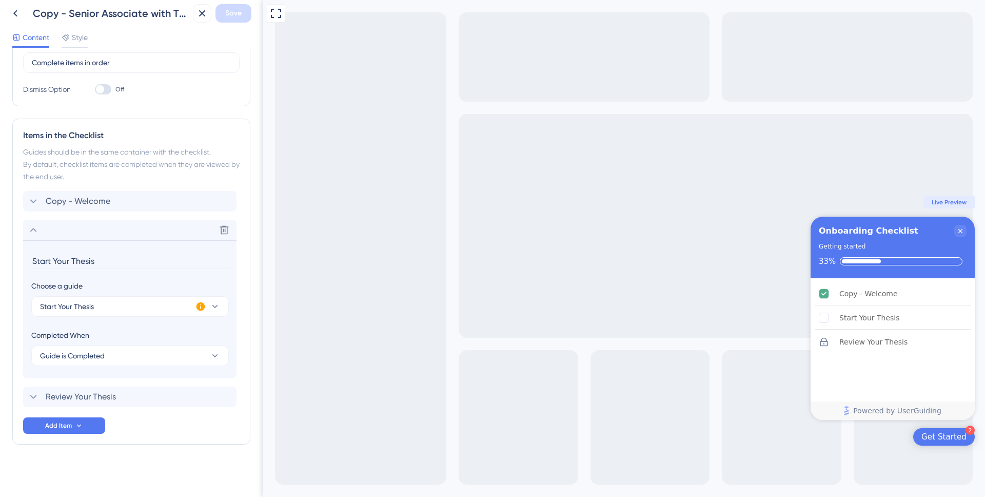
scroll to position [234, 0]
click at [77, 305] on span "Start Your Thesis" at bounding box center [67, 305] width 54 height 12
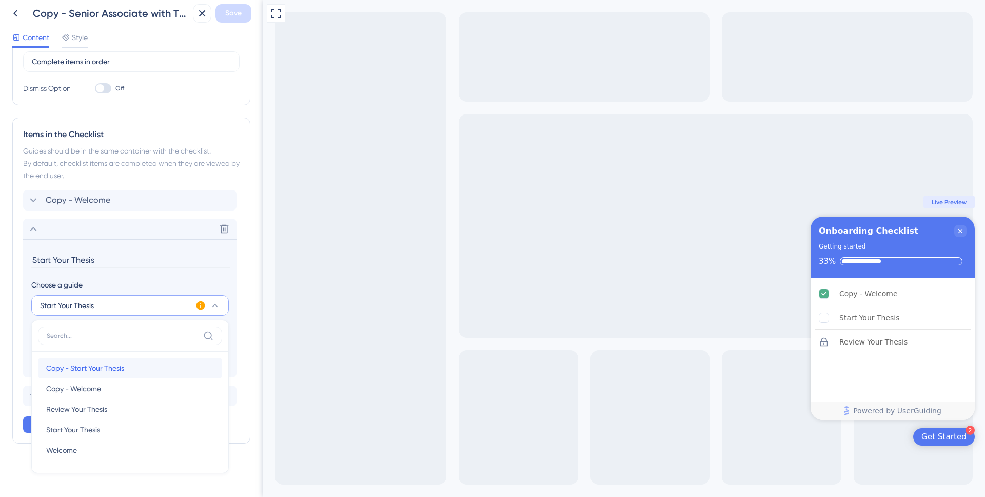
click at [127, 370] on div "Copy - Start Your Thesis Copy - Start Your Thesis" at bounding box center [130, 368] width 168 height 21
type input "Copy - Start Your Thesis"
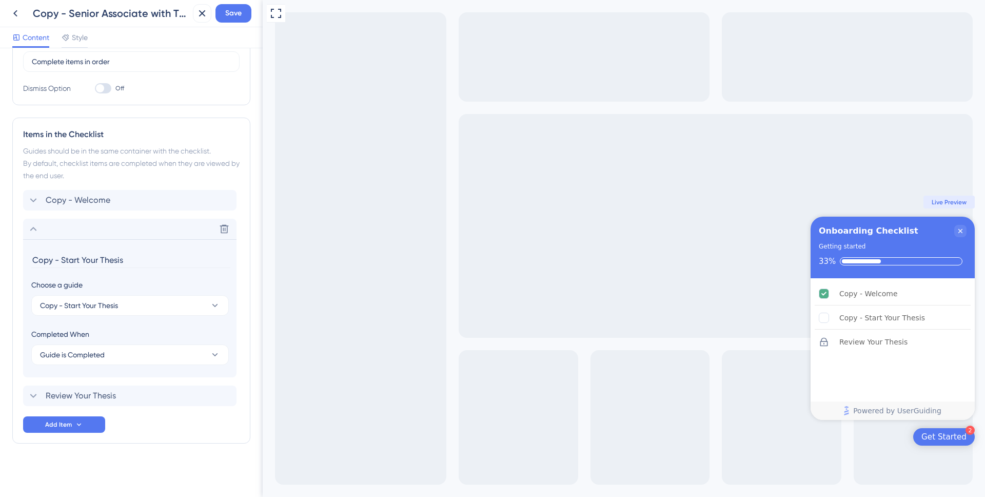
click at [140, 470] on div "Checklist Header Title Onboarding Checklist Subtitle Getting started Functions …" at bounding box center [131, 155] width 238 height 658
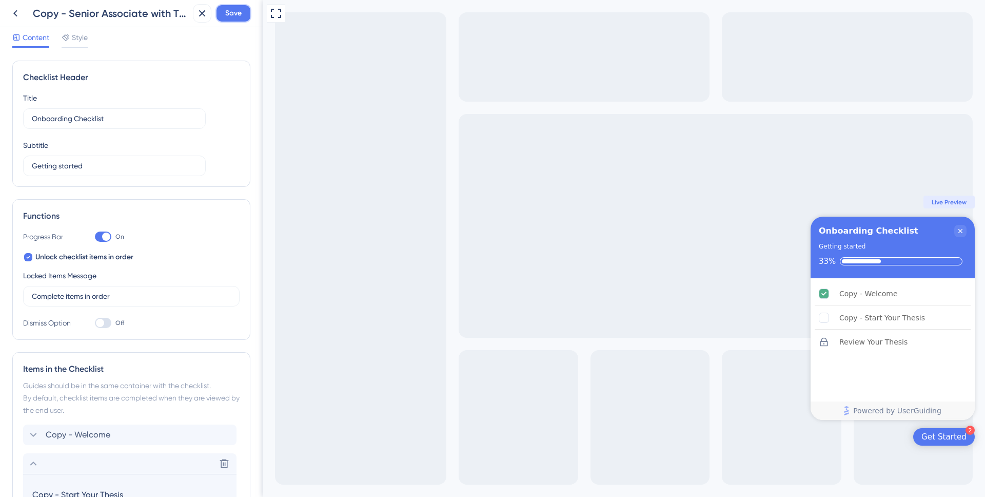
click at [229, 9] on span "Save" at bounding box center [233, 13] width 16 height 12
click at [191, 17] on icon at bounding box center [195, 19] width 10 height 10
click at [200, 10] on icon at bounding box center [202, 13] width 12 height 12
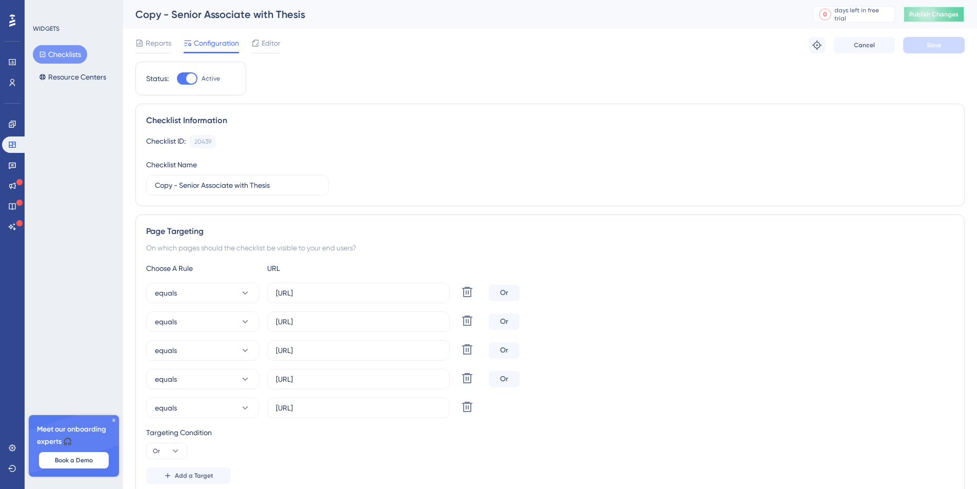
click at [939, 16] on span "Publish Changes" at bounding box center [934, 14] width 49 height 8
click at [13, 127] on icon at bounding box center [12, 124] width 7 height 7
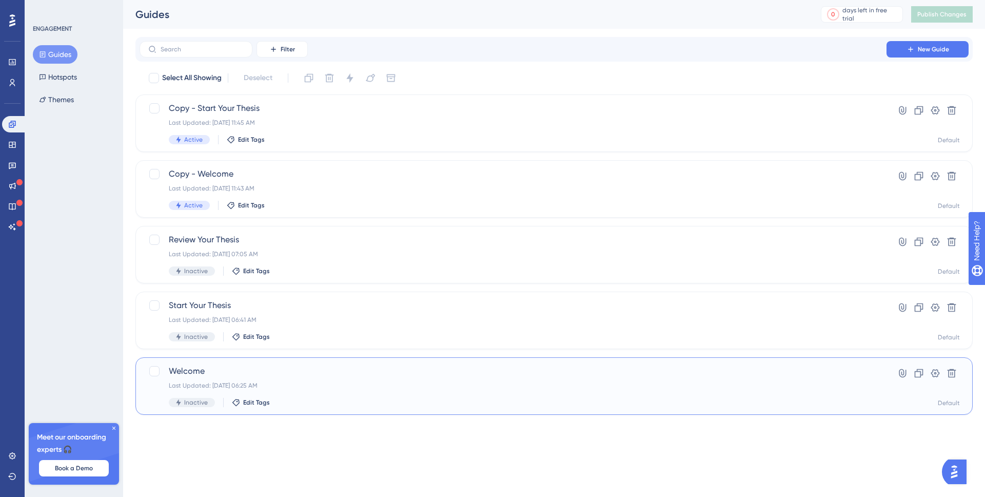
click at [293, 375] on span "Welcome" at bounding box center [513, 371] width 689 height 12
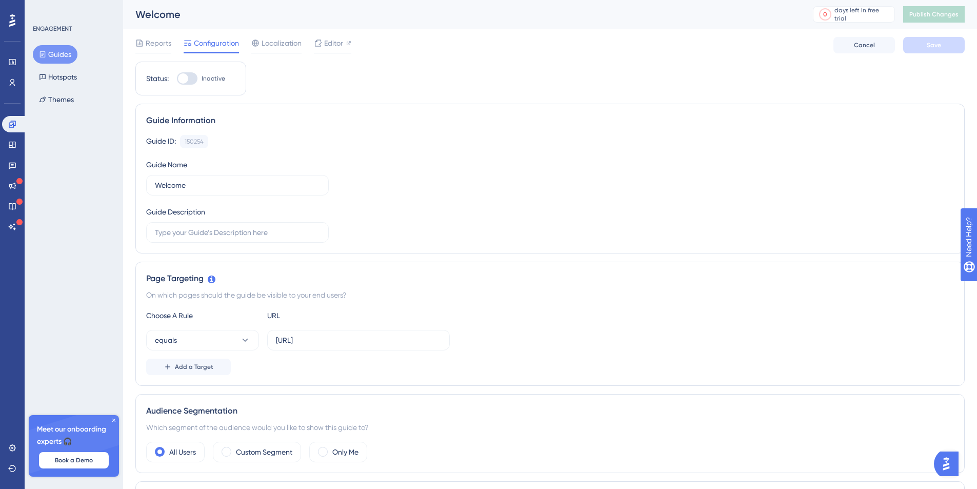
click at [187, 81] on div at bounding box center [183, 78] width 10 height 10
click at [177, 79] on input "Inactive" at bounding box center [176, 78] width 1 height 1
checkbox input "true"
click at [936, 47] on span "Save" at bounding box center [934, 45] width 14 height 8
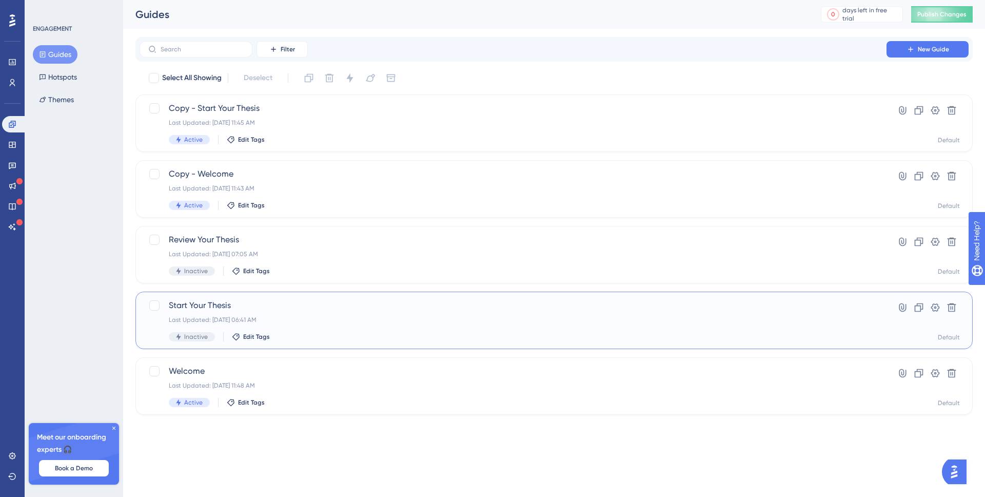
click at [191, 336] on span "Inactive" at bounding box center [196, 336] width 24 height 8
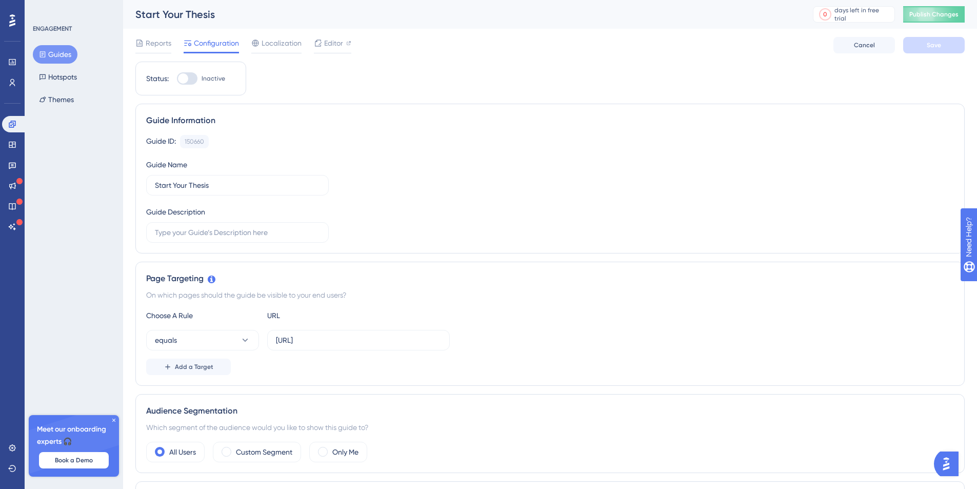
click at [187, 80] on div at bounding box center [183, 78] width 10 height 10
click at [177, 79] on input "Inactive" at bounding box center [176, 78] width 1 height 1
checkbox input "true"
click at [930, 47] on span "Save" at bounding box center [934, 45] width 14 height 8
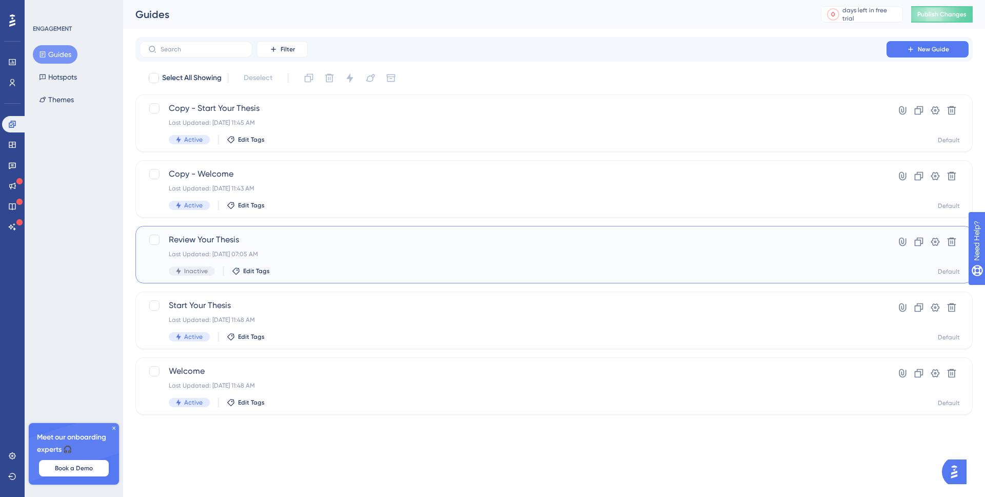
click at [190, 271] on span "Inactive" at bounding box center [196, 271] width 24 height 8
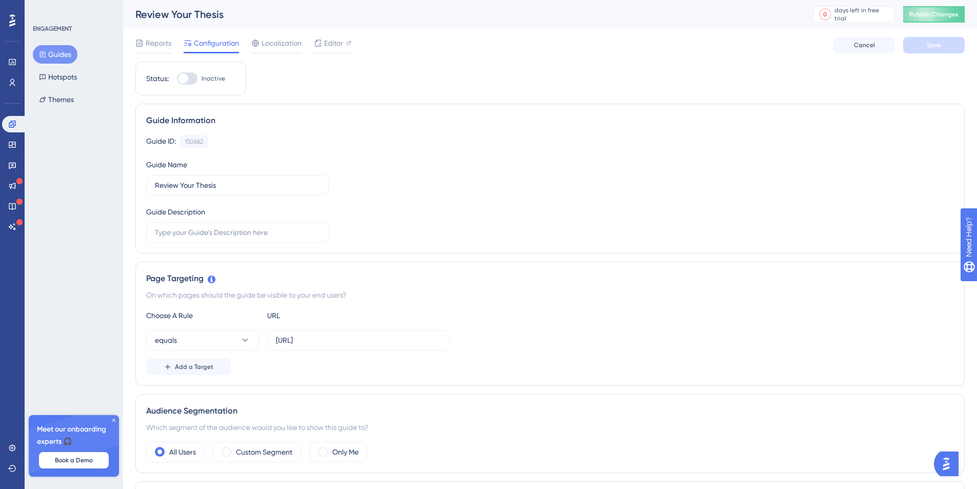
click at [188, 80] on div at bounding box center [183, 78] width 10 height 10
click at [177, 79] on input "Inactive" at bounding box center [176, 78] width 1 height 1
checkbox input "true"
click at [936, 47] on span "Save" at bounding box center [934, 45] width 14 height 8
click at [13, 145] on icon at bounding box center [12, 145] width 8 height 8
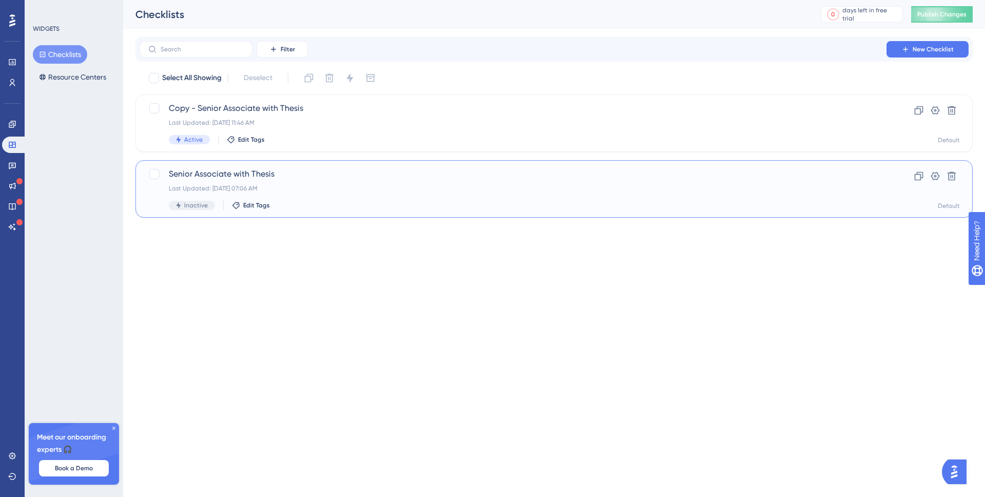
click at [245, 171] on span "Senior Associate with Thesis" at bounding box center [513, 174] width 689 height 12
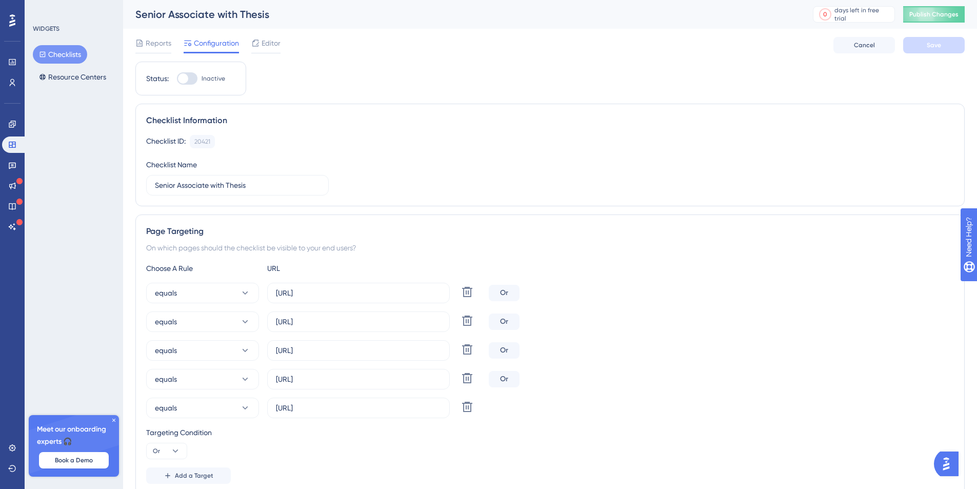
click at [182, 81] on div at bounding box center [183, 78] width 10 height 10
click at [177, 79] on input "Inactive" at bounding box center [176, 78] width 1 height 1
click at [933, 46] on span "Save" at bounding box center [934, 45] width 14 height 8
click at [933, 16] on span "Publish Changes" at bounding box center [934, 14] width 49 height 8
click at [187, 80] on div at bounding box center [191, 78] width 10 height 10
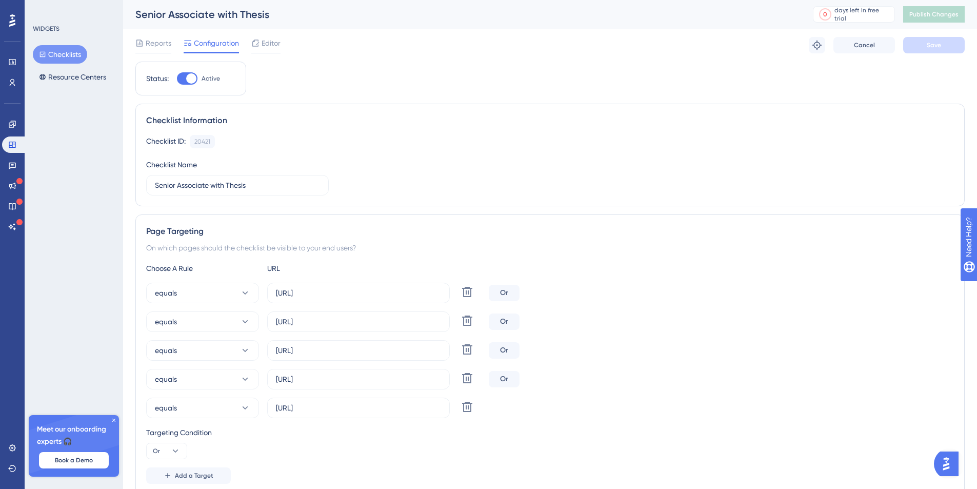
click at [177, 79] on input "Active" at bounding box center [176, 78] width 1 height 1
checkbox input "false"
click at [940, 44] on span "Save" at bounding box center [934, 45] width 14 height 8
click at [939, 15] on span "Publish Changes" at bounding box center [934, 14] width 49 height 8
click at [16, 120] on icon at bounding box center [12, 124] width 8 height 8
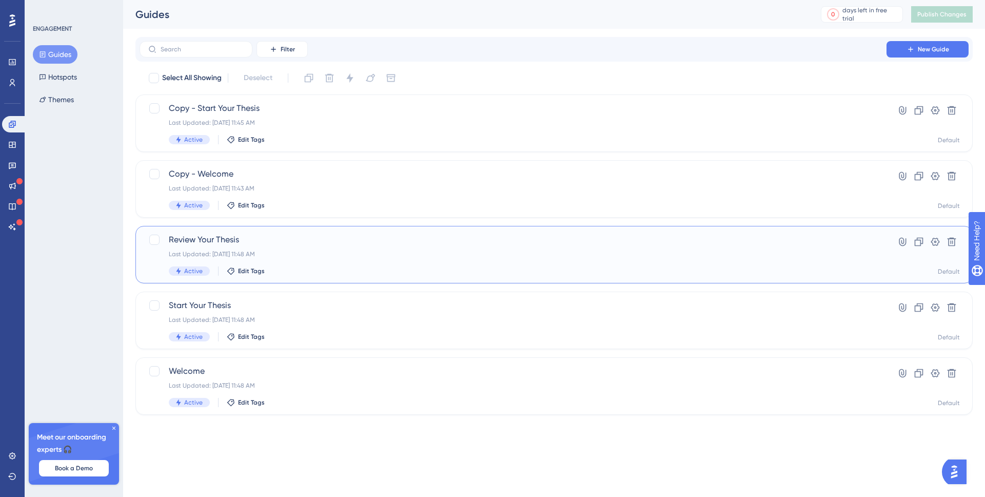
click at [300, 247] on div "Review Your Thesis Last Updated: Aug 26 2025, 11:48 AM Active Edit Tags" at bounding box center [513, 254] width 689 height 42
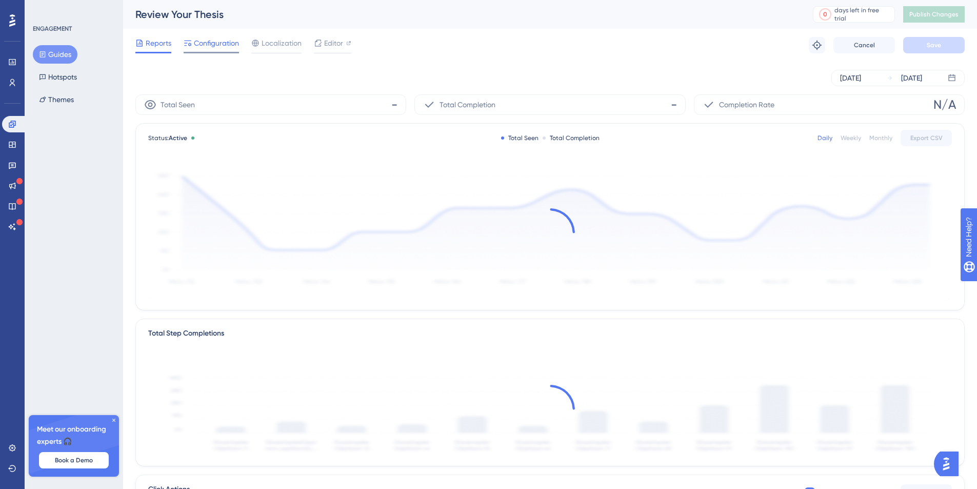
click at [197, 41] on span "Configuration" at bounding box center [216, 43] width 45 height 12
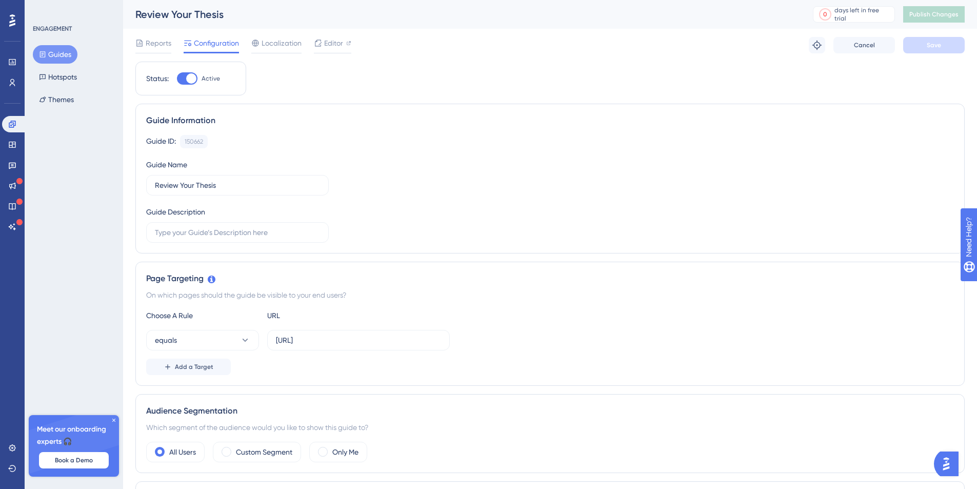
click at [186, 82] on div at bounding box center [187, 78] width 21 height 12
click at [177, 79] on input "Active" at bounding box center [176, 78] width 1 height 1
checkbox input "false"
click at [933, 49] on button "Save" at bounding box center [935, 45] width 62 height 16
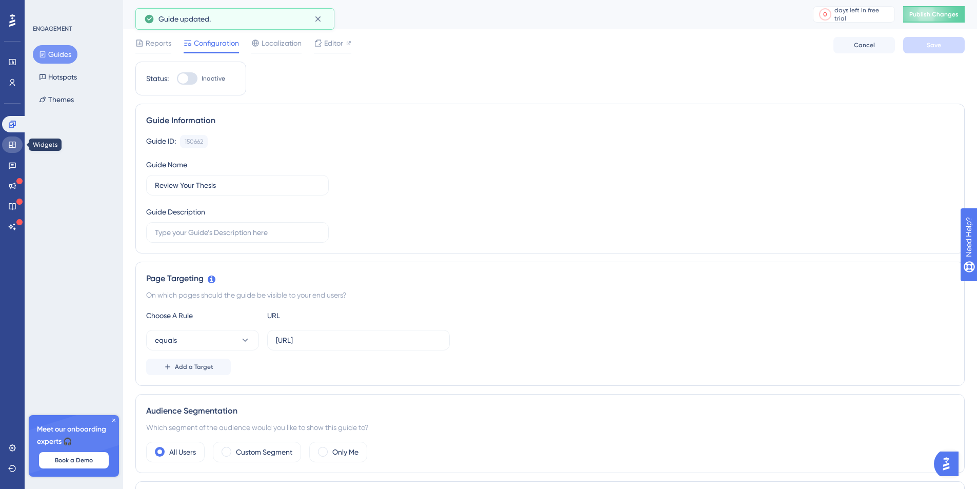
click at [13, 138] on link at bounding box center [12, 144] width 21 height 16
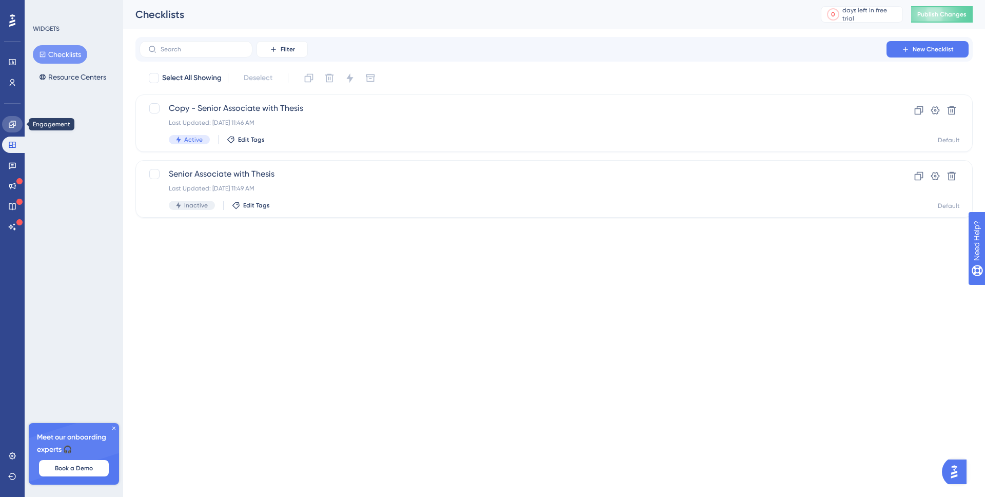
click at [8, 125] on icon at bounding box center [12, 124] width 8 height 8
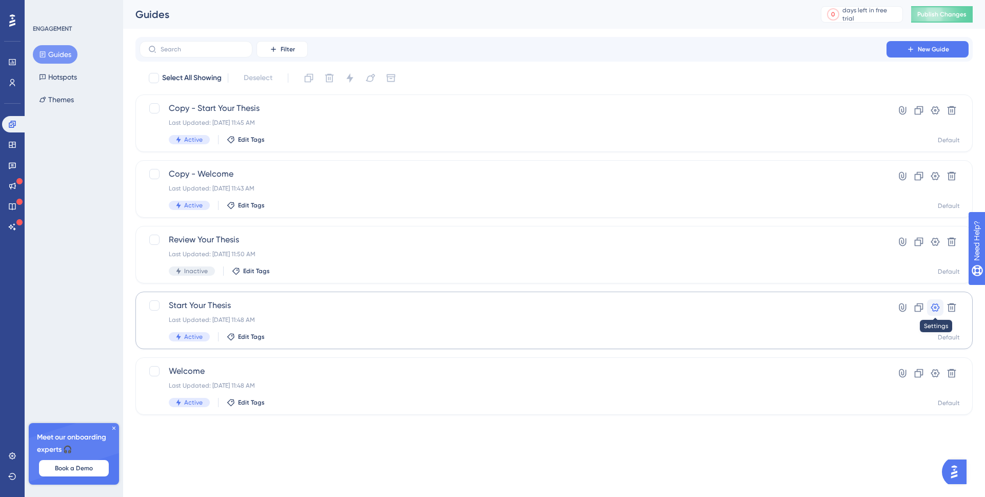
click at [936, 306] on icon at bounding box center [935, 307] width 9 height 8
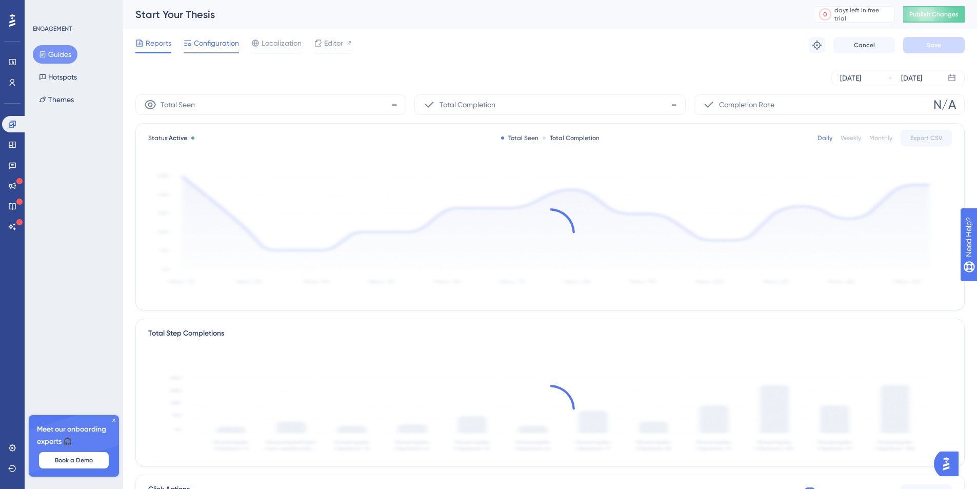
click at [229, 45] on span "Configuration" at bounding box center [216, 43] width 45 height 12
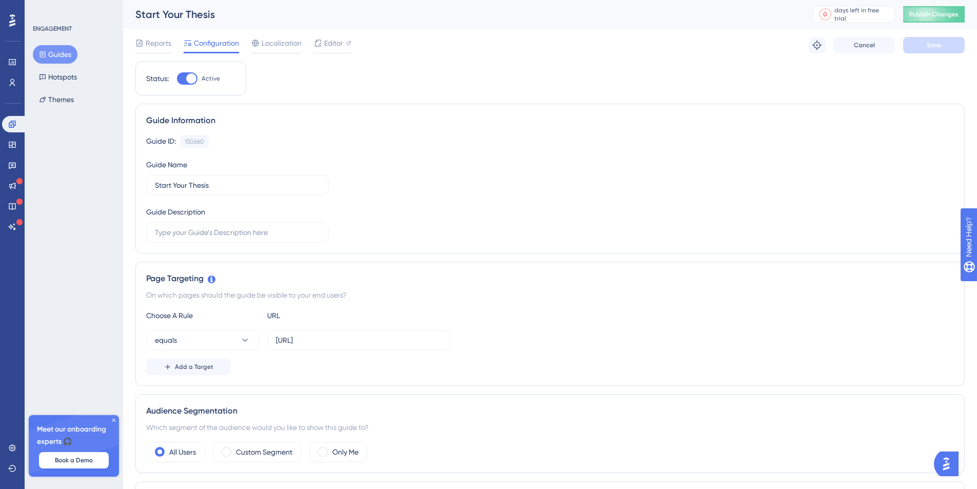
click at [187, 81] on div at bounding box center [191, 78] width 10 height 10
click at [177, 79] on input "Active" at bounding box center [176, 78] width 1 height 1
checkbox input "false"
click at [925, 44] on button "Save" at bounding box center [935, 45] width 62 height 16
click at [14, 123] on icon at bounding box center [12, 124] width 8 height 8
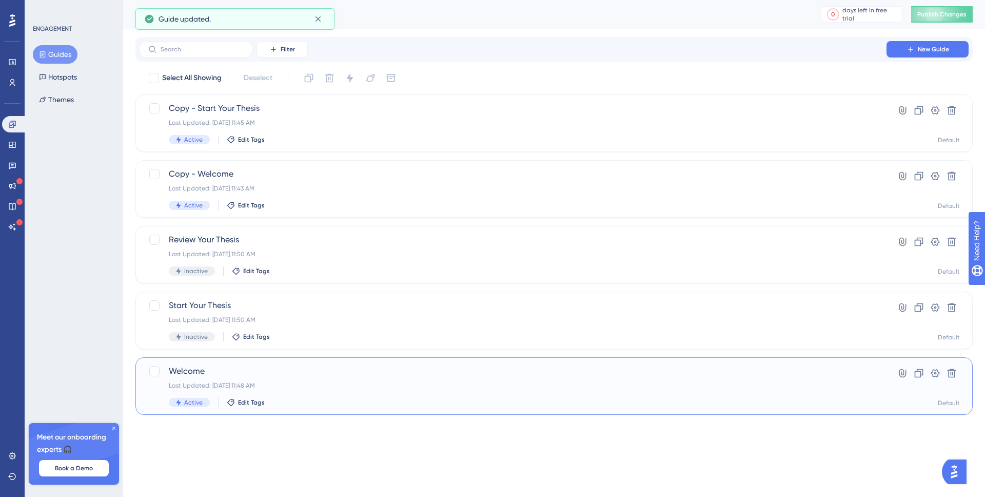
click at [340, 382] on div "Last Updated: Aug 26 2025, 11:48 AM" at bounding box center [513, 385] width 689 height 8
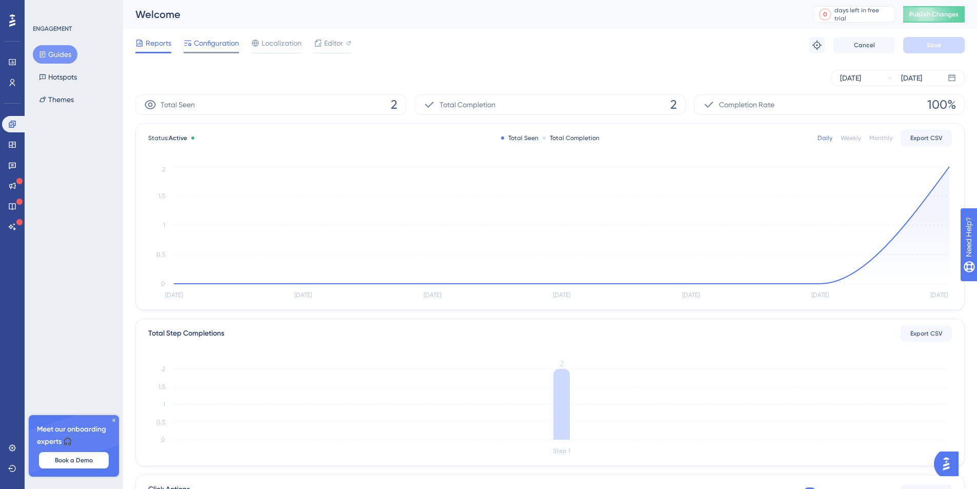
click at [212, 42] on span "Configuration" at bounding box center [216, 43] width 45 height 12
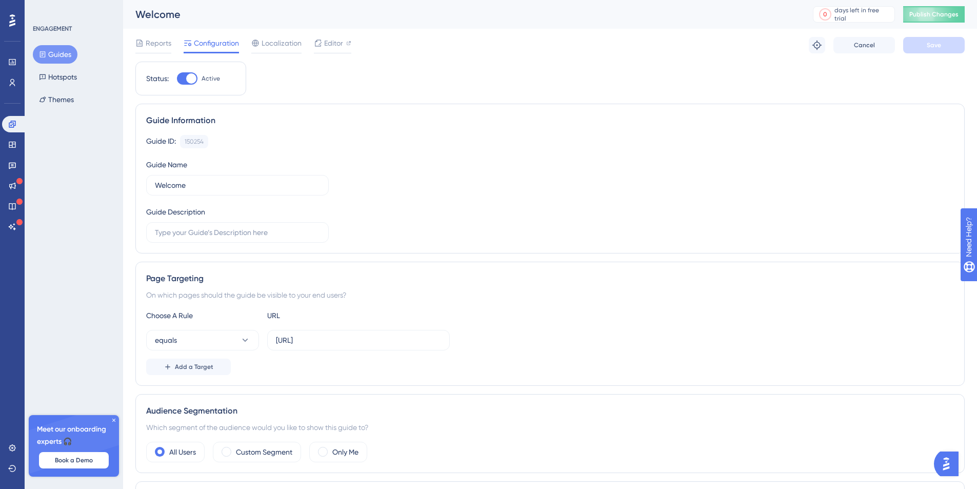
click at [189, 79] on div at bounding box center [191, 78] width 10 height 10
click at [177, 79] on input "Active" at bounding box center [176, 78] width 1 height 1
checkbox input "false"
click at [931, 47] on span "Save" at bounding box center [934, 45] width 14 height 8
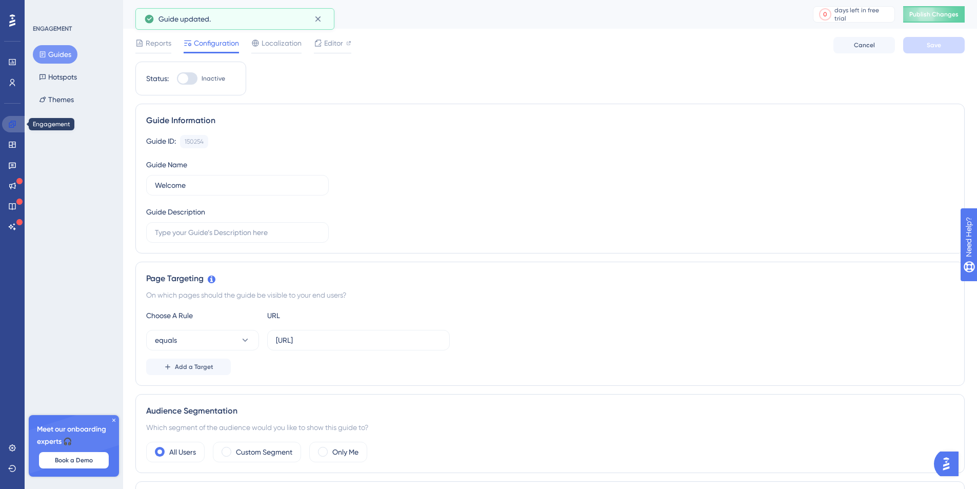
click at [14, 122] on icon at bounding box center [12, 124] width 8 height 8
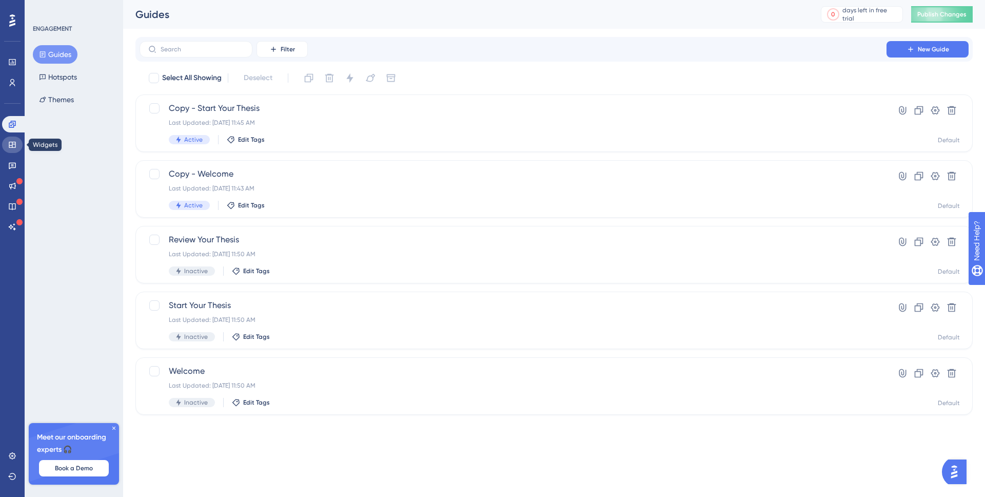
click at [14, 139] on link at bounding box center [12, 144] width 21 height 16
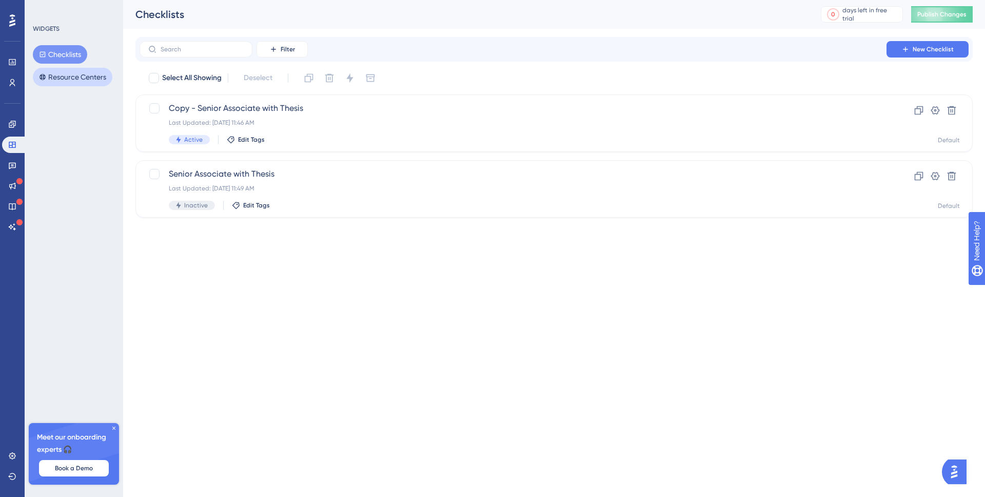
click at [65, 77] on button "Resource Centers" at bounding box center [73, 77] width 80 height 18
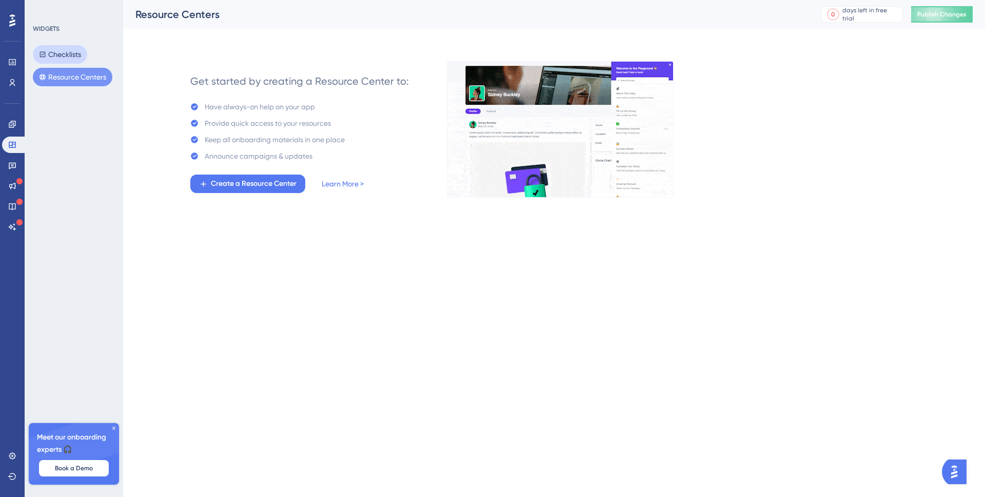
click at [66, 51] on button "Checklists" at bounding box center [60, 54] width 54 height 18
